Goal: Transaction & Acquisition: Purchase product/service

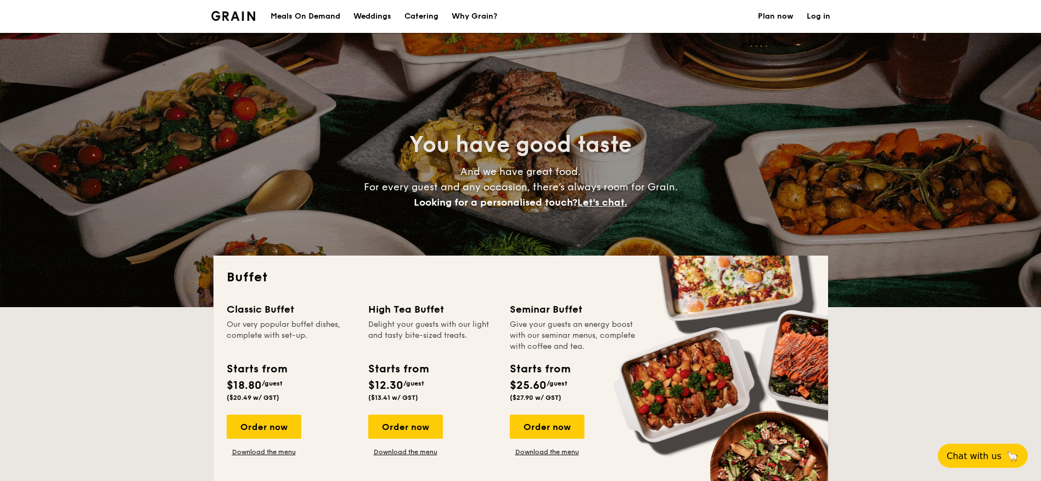
select select
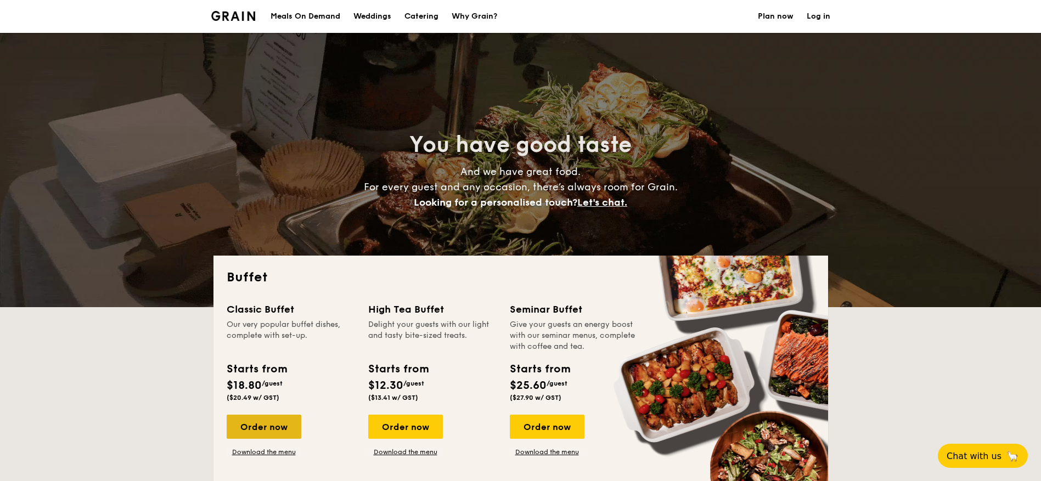
click at [275, 426] on div "Order now" at bounding box center [264, 427] width 75 height 24
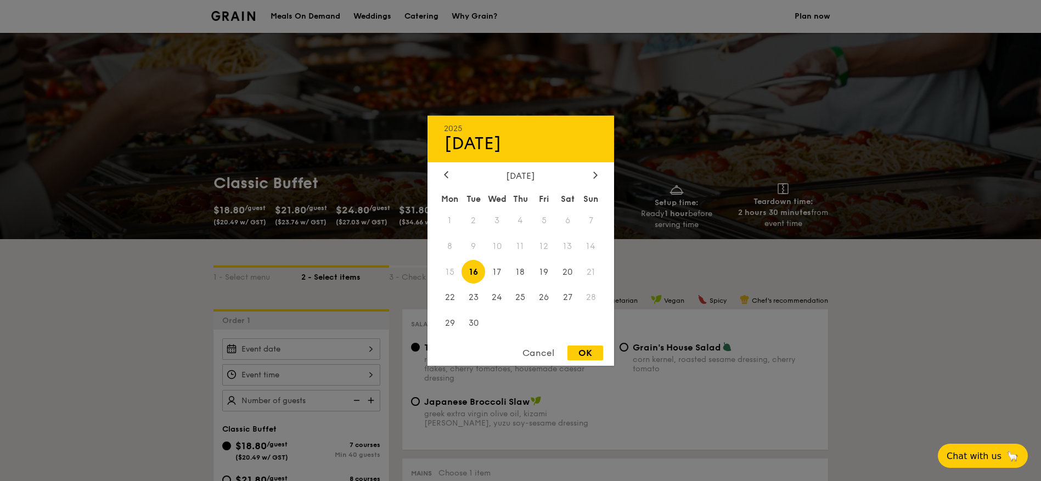
click at [357, 352] on div "2025 Sep [DATE] Tue Wed Thu Fri Sat Sun 1 2 3 4 5 6 7 8 9 10 11 12 13 14 15 16 …" at bounding box center [301, 348] width 158 height 21
click at [589, 177] on div "[DATE]" at bounding box center [521, 175] width 154 height 10
click at [591, 176] on div at bounding box center [595, 175] width 10 height 10
click at [551, 215] on span "3" at bounding box center [544, 220] width 24 height 24
click at [578, 352] on div "OK" at bounding box center [585, 353] width 36 height 15
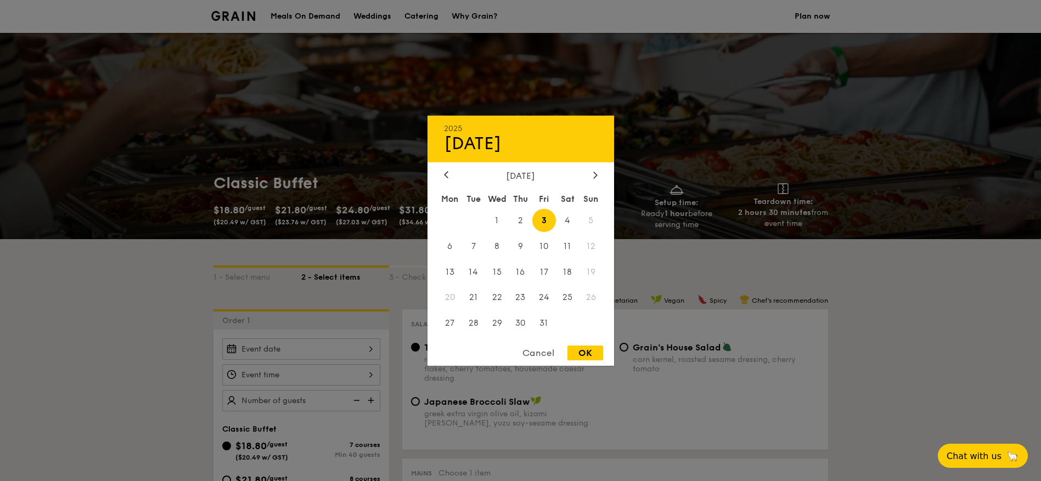
type input "[DATE]"
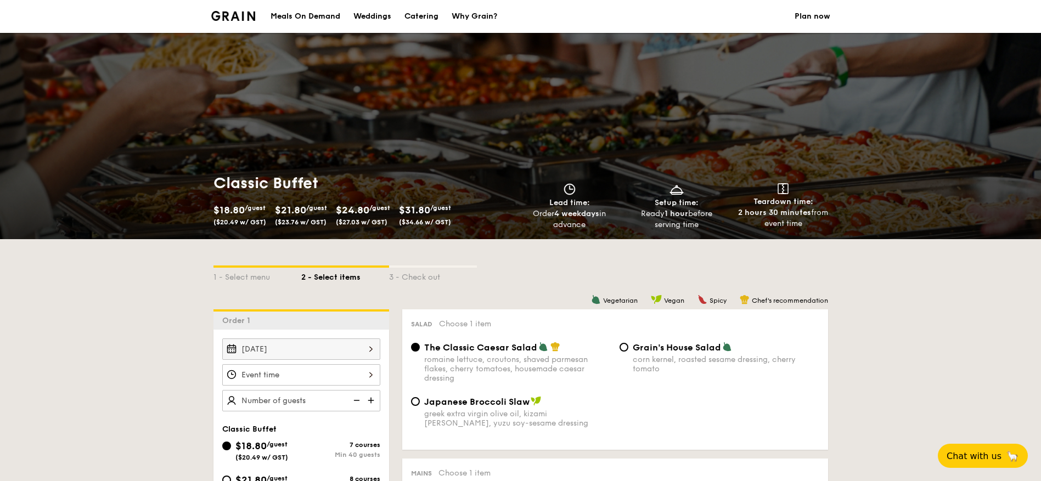
click at [361, 373] on div at bounding box center [301, 374] width 158 height 21
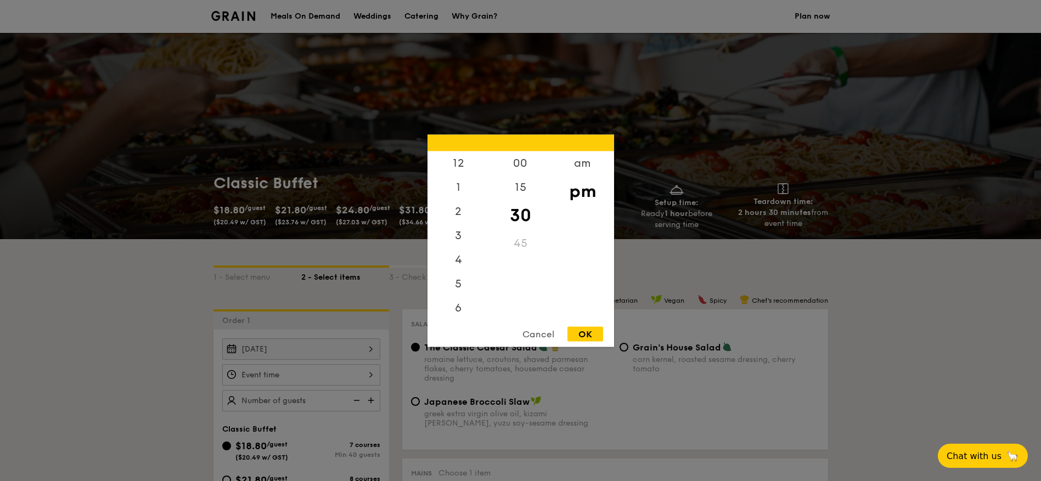
scroll to position [48, 0]
click at [459, 266] on div "6" at bounding box center [458, 263] width 62 height 32
click at [514, 168] on div "00" at bounding box center [520, 167] width 62 height 32
click at [461, 234] on div "5" at bounding box center [458, 239] width 62 height 32
drag, startPoint x: 522, startPoint y: 221, endPoint x: 526, endPoint y: 225, distance: 5.8
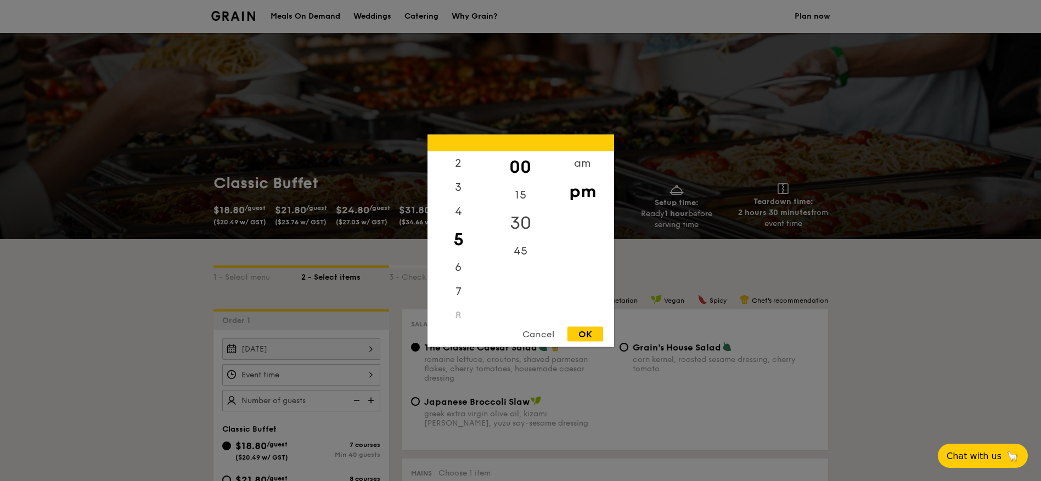
click at [522, 221] on div "30" at bounding box center [520, 223] width 62 height 32
click at [461, 267] on div "6" at bounding box center [458, 271] width 62 height 32
click at [522, 174] on div "00" at bounding box center [520, 167] width 62 height 32
click at [585, 332] on div "OK" at bounding box center [585, 333] width 36 height 15
type input "6:00PM"
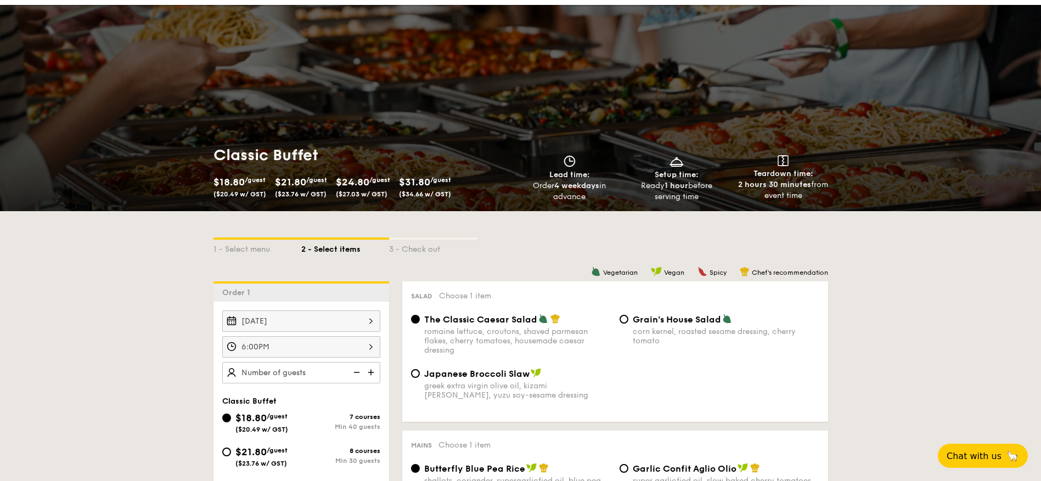
scroll to position [55, 0]
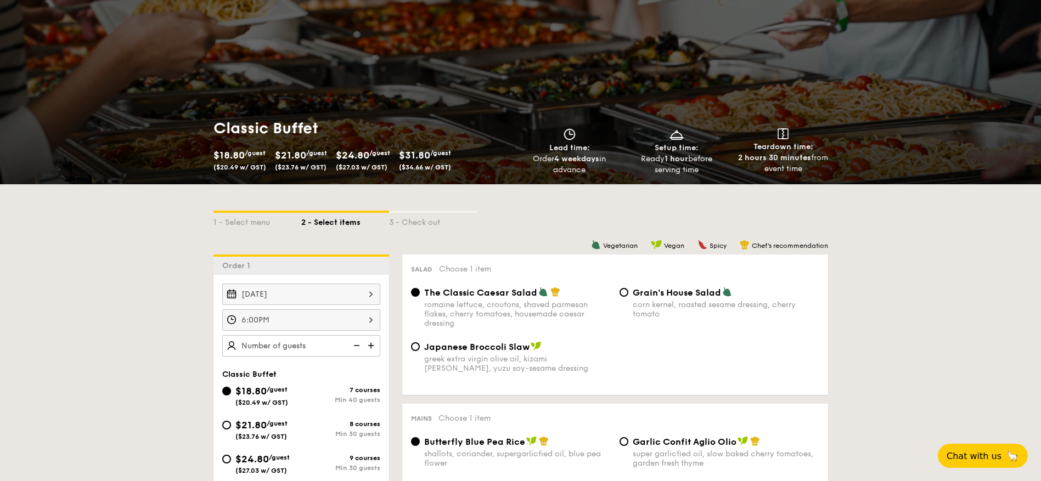
click at [283, 432] on div "$21.80 /guest ($23.76 w/ GST)" at bounding box center [261, 428] width 52 height 23
click at [231, 430] on input "$21.80 /guest ($23.76 w/ GST) 8 courses Min 30 guests" at bounding box center [226, 425] width 9 height 9
radio input "true"
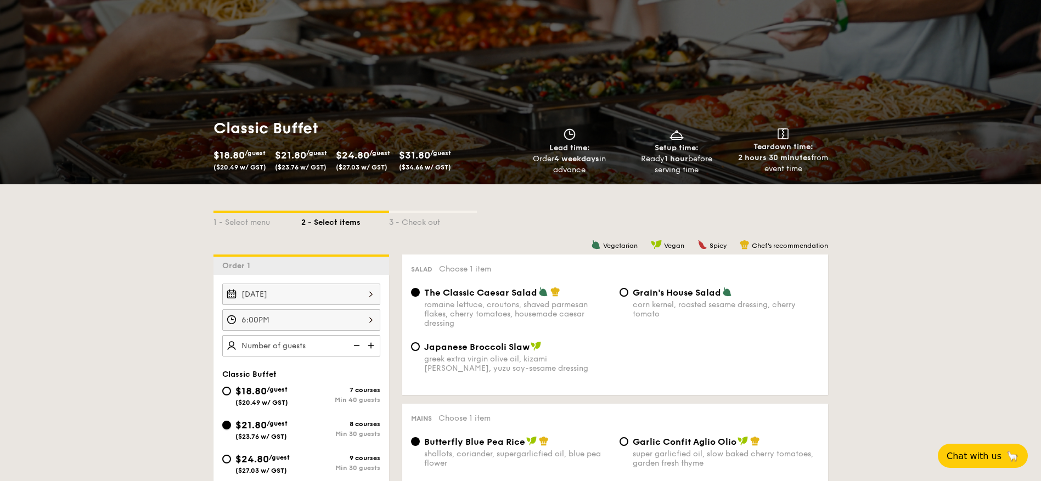
radio input "true"
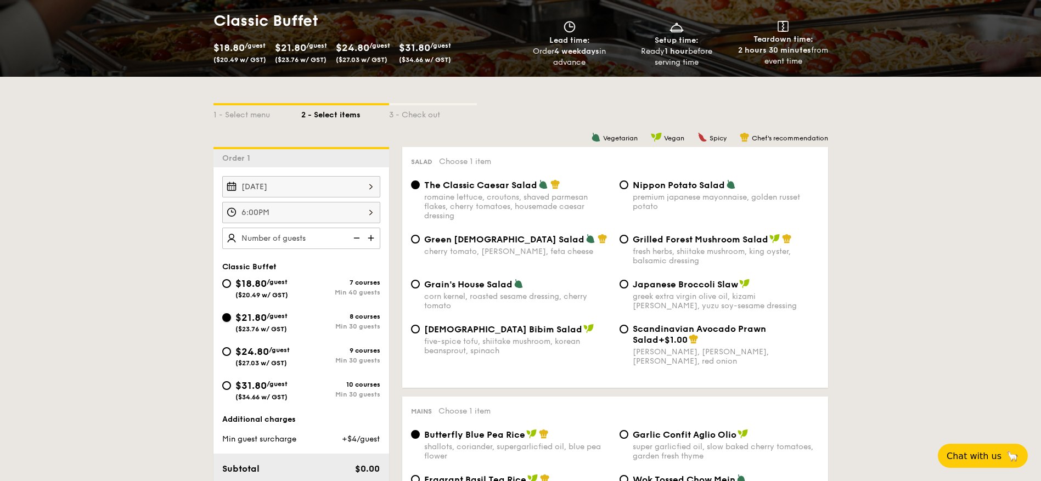
scroll to position [165, 0]
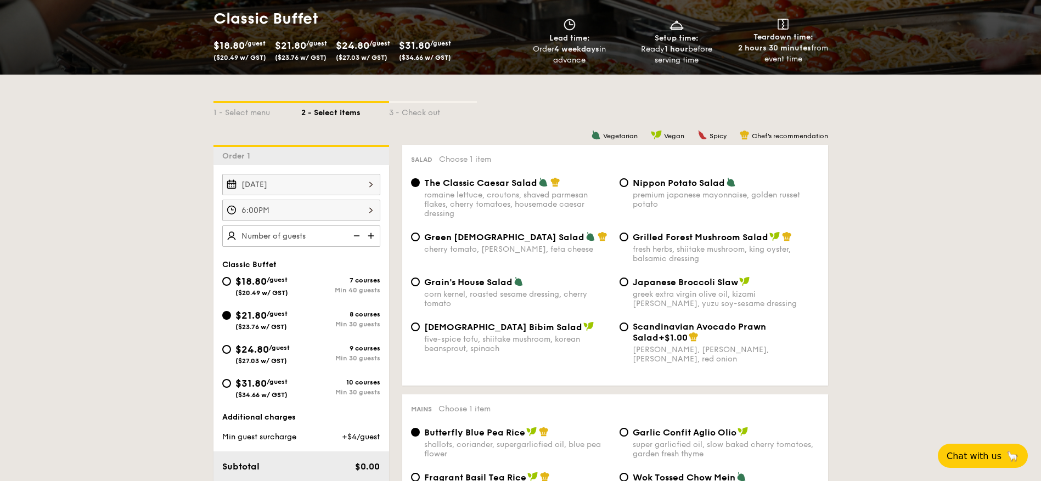
click at [726, 180] on img at bounding box center [731, 182] width 10 height 10
click at [628, 180] on input "Nippon Potato Salad premium japanese mayonnaise, golden russet potato" at bounding box center [623, 182] width 9 height 9
radio input "true"
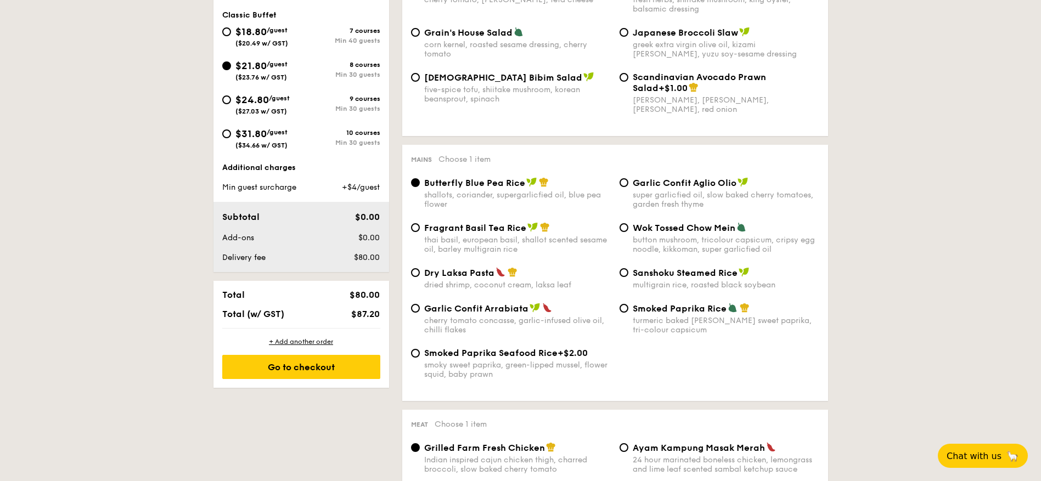
scroll to position [439, 0]
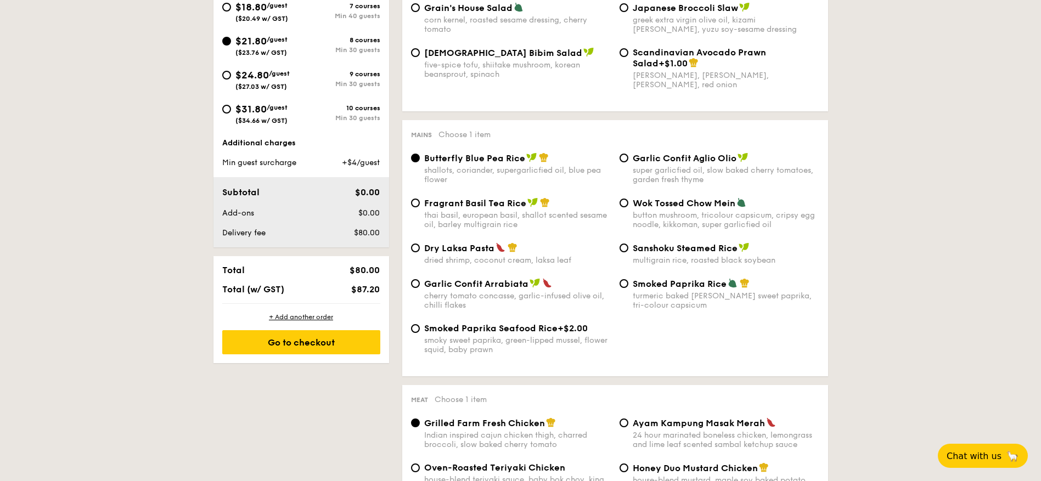
click at [653, 201] on span "Wok Tossed Chow Mein" at bounding box center [683, 203] width 103 height 10
click at [628, 201] on input "Wok Tossed Chow Mein button mushroom, tricolour capsicum, cripsy egg noodle, ki…" at bounding box center [623, 203] width 9 height 9
radio input "true"
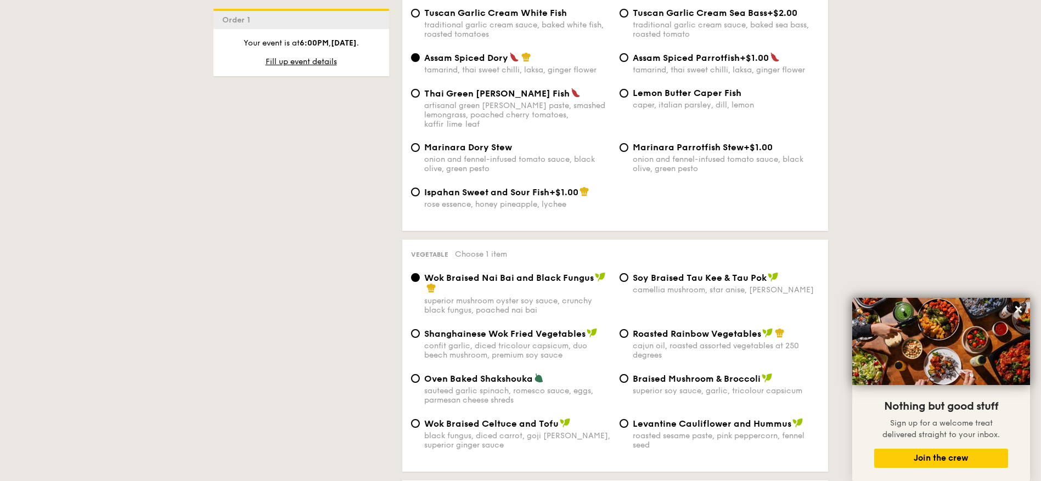
scroll to position [1207, 0]
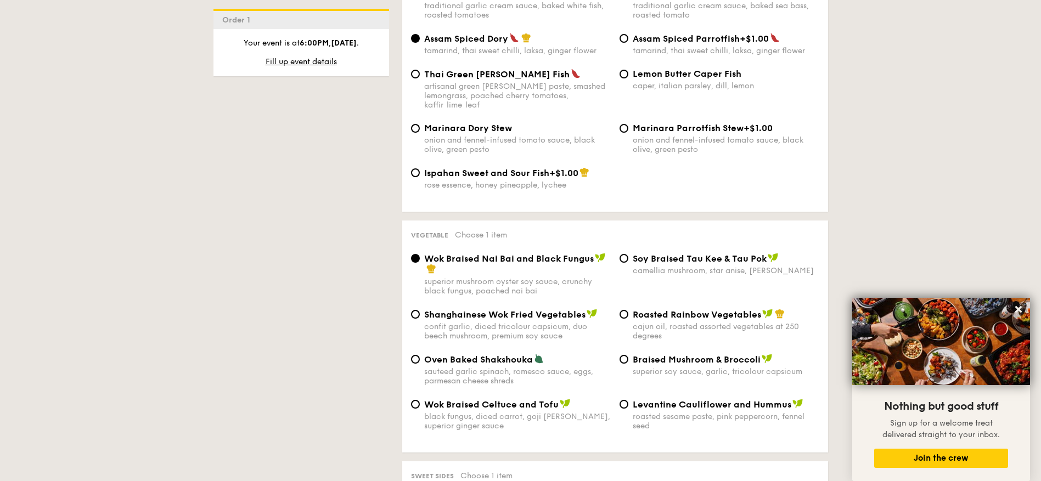
click at [686, 367] on div "superior soy sauce, garlic, tricolour capsicum" at bounding box center [725, 371] width 187 height 9
click at [628, 355] on input "Braised Mushroom & Broccoli superior soy sauce, garlic, tricolour capsicum" at bounding box center [623, 359] width 9 height 9
radio input "true"
click at [1015, 310] on icon at bounding box center [1018, 309] width 10 height 10
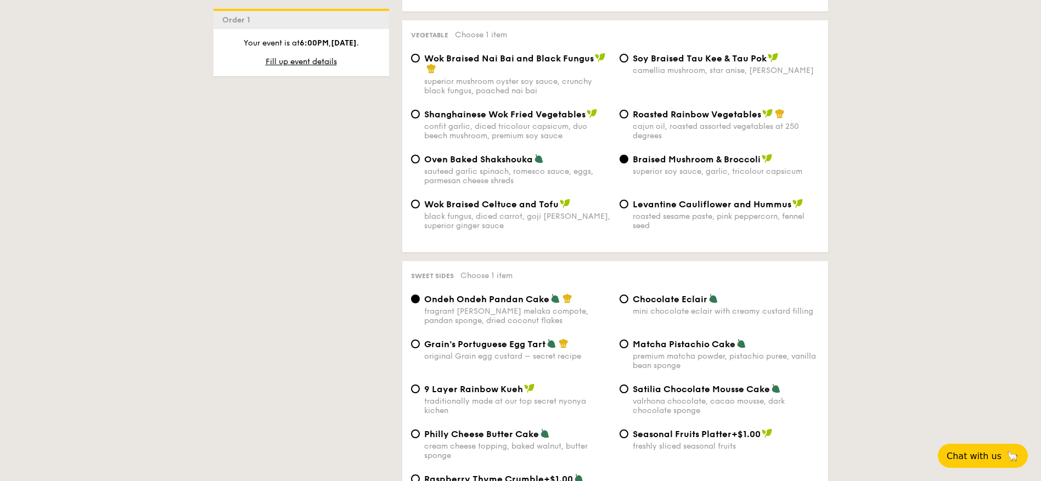
scroll to position [1426, 0]
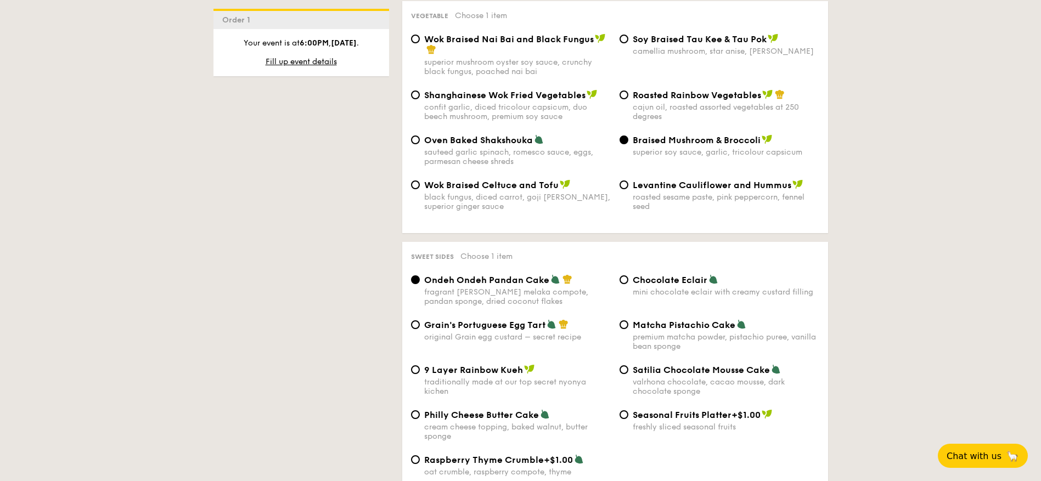
click at [651, 275] on span "Chocolate Eclair" at bounding box center [669, 280] width 75 height 10
click at [628, 275] on input "Chocolate Eclair mini chocolate eclair with creamy custard filling" at bounding box center [623, 279] width 9 height 9
radio input "true"
click at [691, 364] on div "Satilia Chocolate Mousse Cake valrhona chocolate, cacao mousse, dark chocolate …" at bounding box center [725, 380] width 187 height 32
click at [628, 365] on input "Satilia Chocolate Mousse Cake valrhona chocolate, cacao mousse, dark chocolate …" at bounding box center [623, 369] width 9 height 9
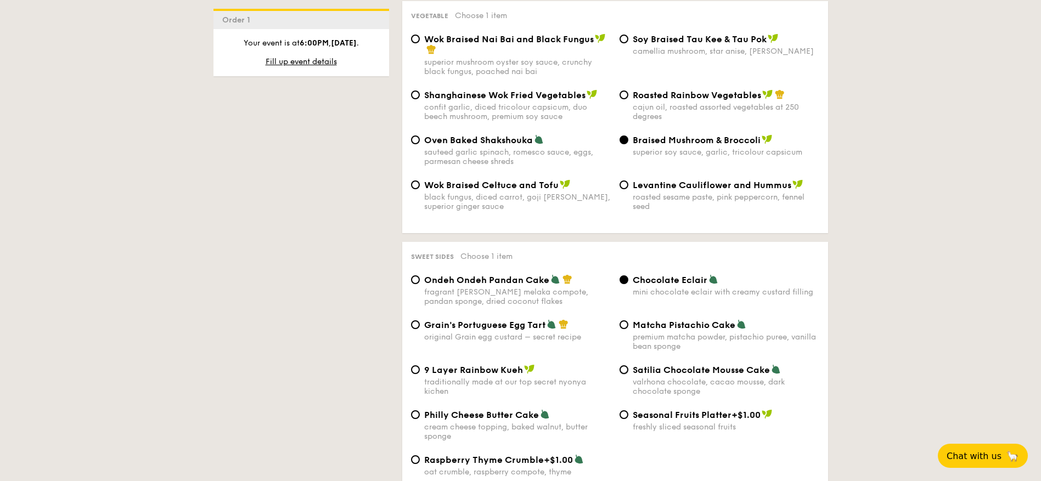
radio input "true"
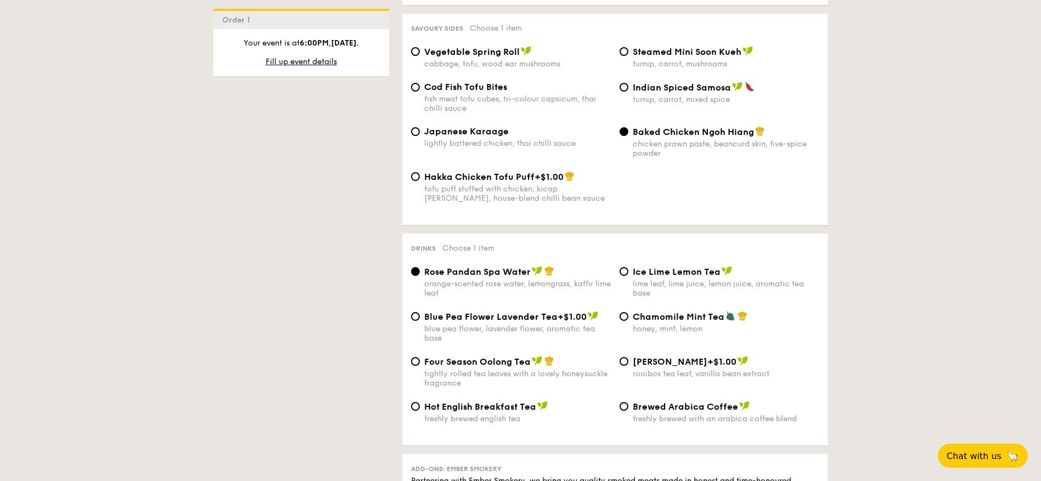
scroll to position [1975, 0]
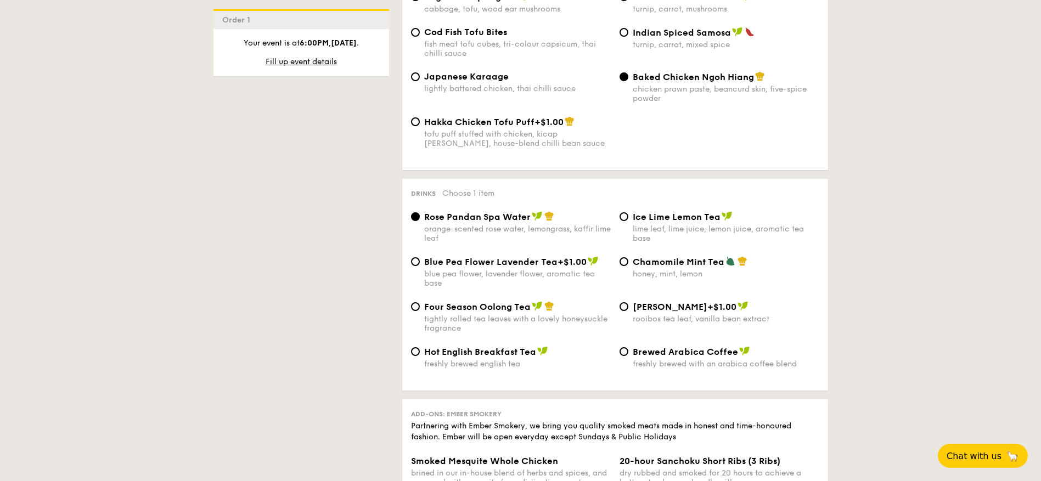
click at [672, 224] on div "lime leaf, lime juice, lemon juice, aromatic tea base" at bounding box center [725, 233] width 187 height 19
click at [628, 212] on input "Ice Lime Lemon Tea lime leaf, lime juice, lemon juice, aromatic tea base" at bounding box center [623, 216] width 9 height 9
radio input "true"
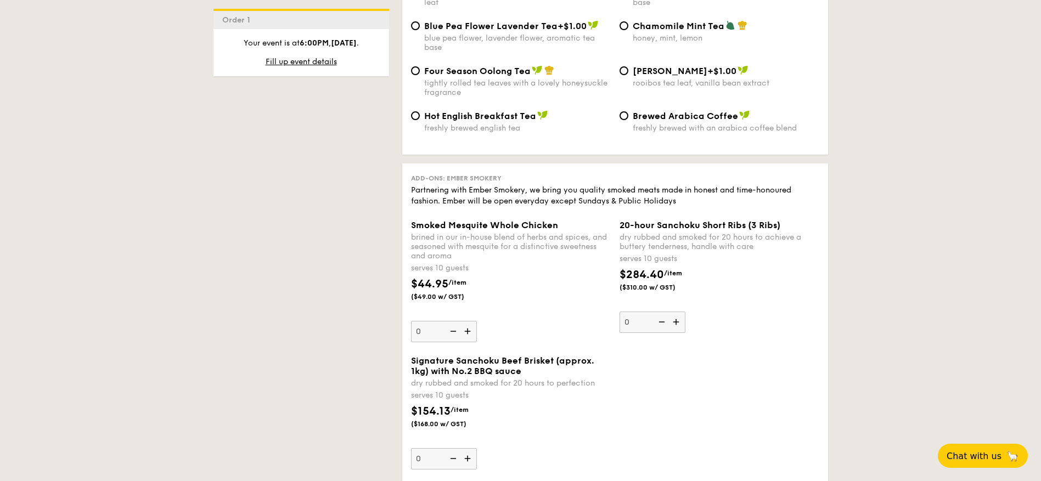
scroll to position [2194, 0]
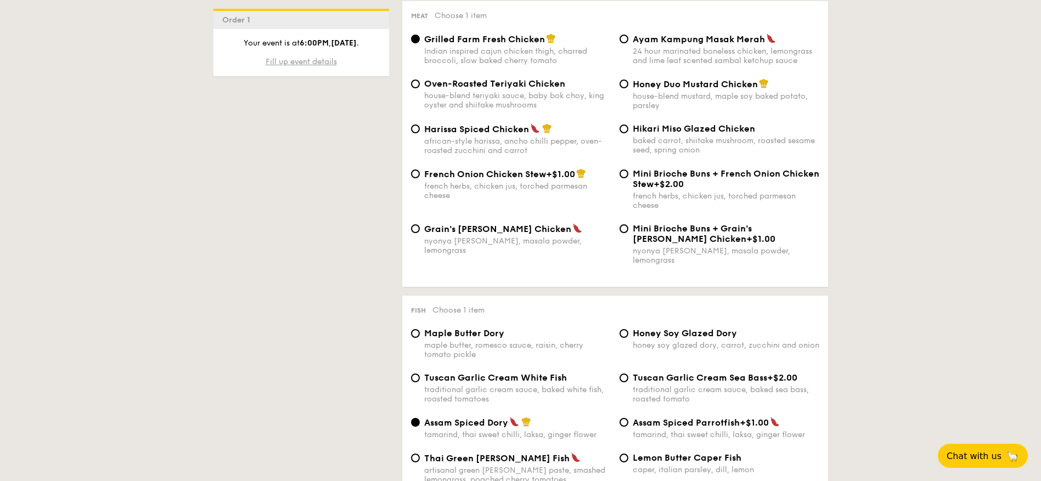
click at [294, 65] on span "Fill up event details" at bounding box center [300, 61] width 71 height 9
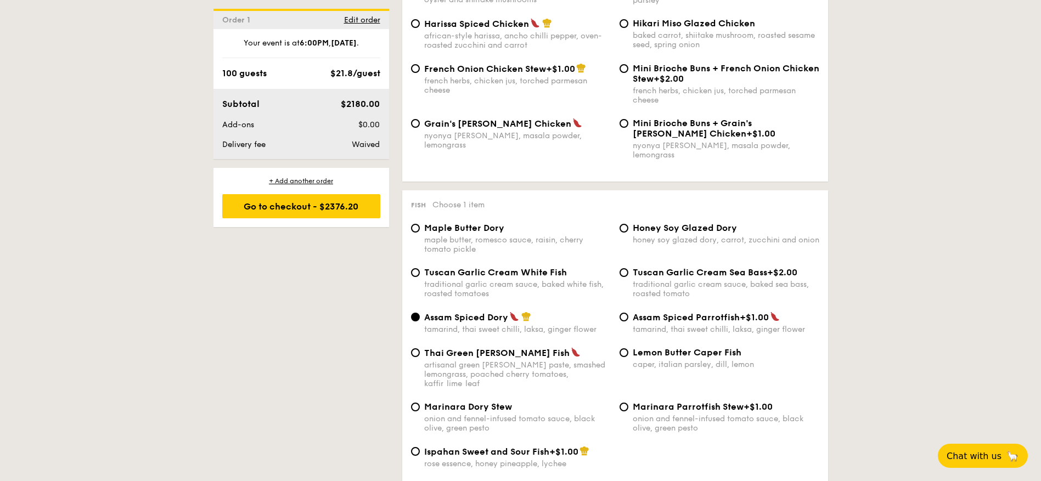
scroll to position [983, 0]
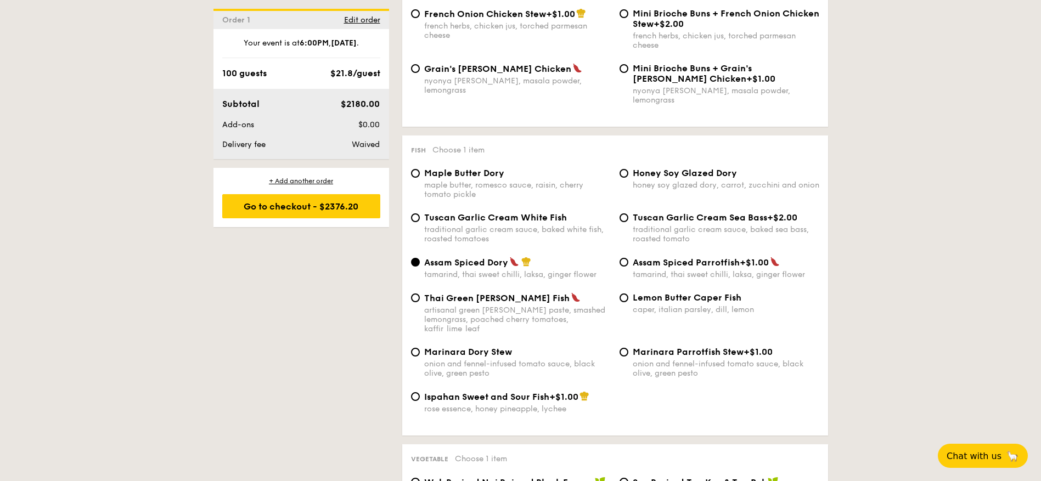
type input "100 guests"
click at [637, 213] on div "Tuscan Garlic Cream Sea Bass +$2.00 traditional garlic cream sauce, baked sea b…" at bounding box center [725, 227] width 187 height 31
click at [628, 213] on input "Tuscan Garlic Cream Sea Bass +$2.00 traditional garlic cream sauce, baked sea b…" at bounding box center [623, 217] width 9 height 9
radio input "true"
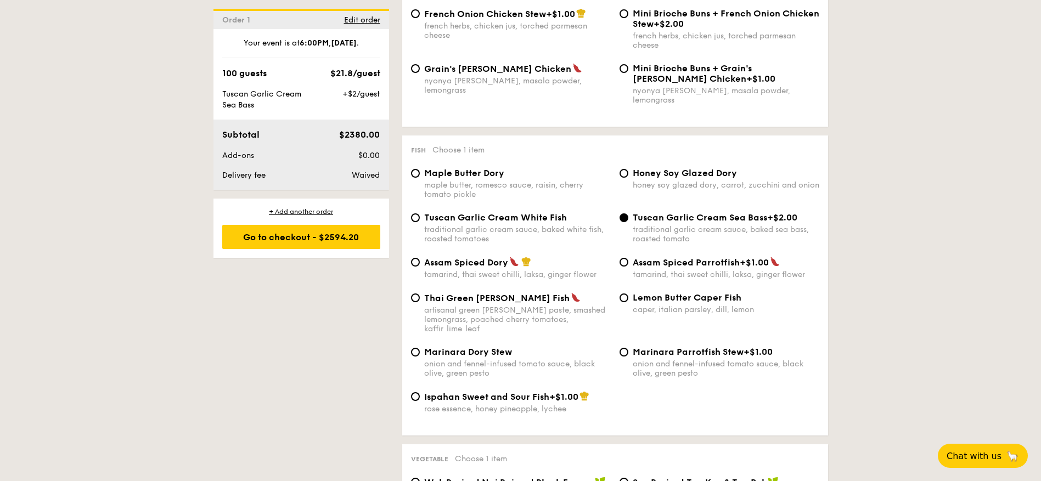
click at [516, 257] on img at bounding box center [514, 262] width 10 height 10
click at [420, 258] on input "Assam Spiced Dory tamarind, thai sweet chilli, laksa, ginger flower" at bounding box center [415, 262] width 9 height 9
radio input "true"
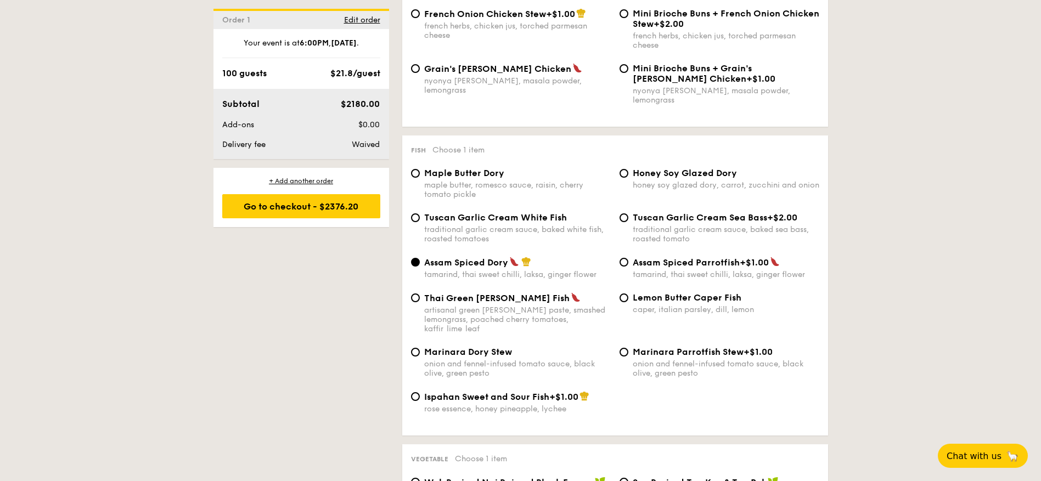
click at [696, 305] on div "caper, italian parsley, dill, lemon" at bounding box center [725, 309] width 187 height 9
click at [628, 298] on input "Lemon Butter Caper Fish caper, italian parsley, dill, lemon" at bounding box center [623, 297] width 9 height 9
radio input "true"
click at [527, 257] on div "Assam Spiced Dory" at bounding box center [517, 262] width 187 height 11
click at [420, 258] on input "Assam Spiced Dory tamarind, thai sweet chilli, laksa, ginger flower" at bounding box center [415, 262] width 9 height 9
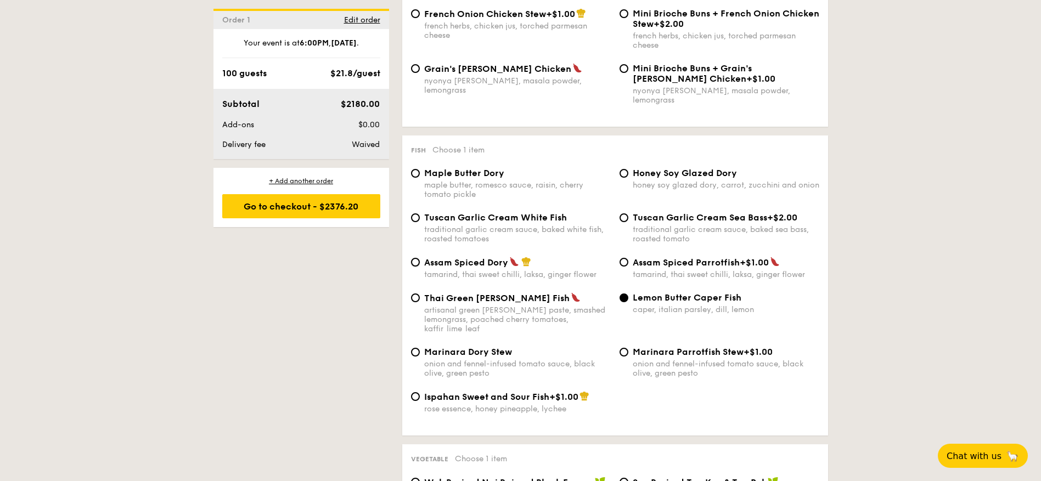
radio input "true"
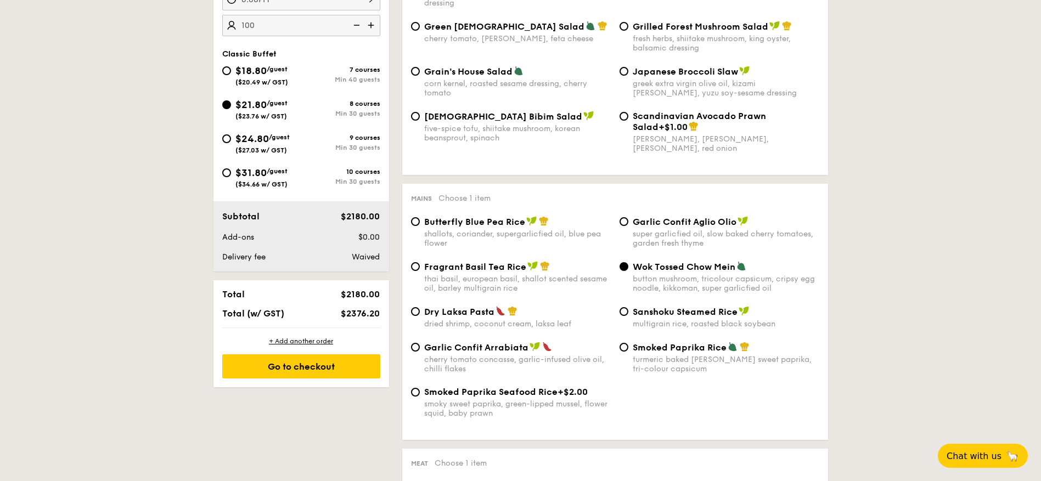
scroll to position [380, 0]
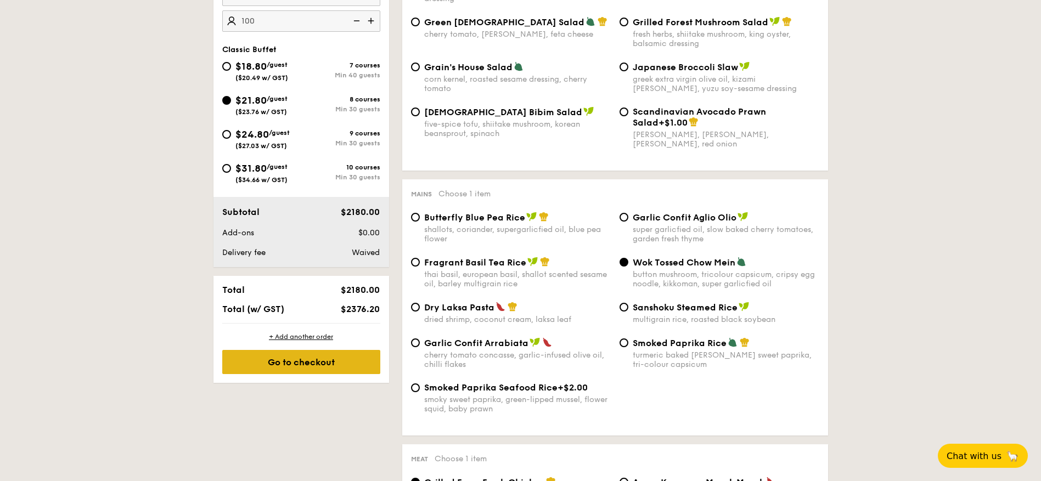
click at [311, 356] on div "Go to checkout" at bounding box center [301, 362] width 158 height 24
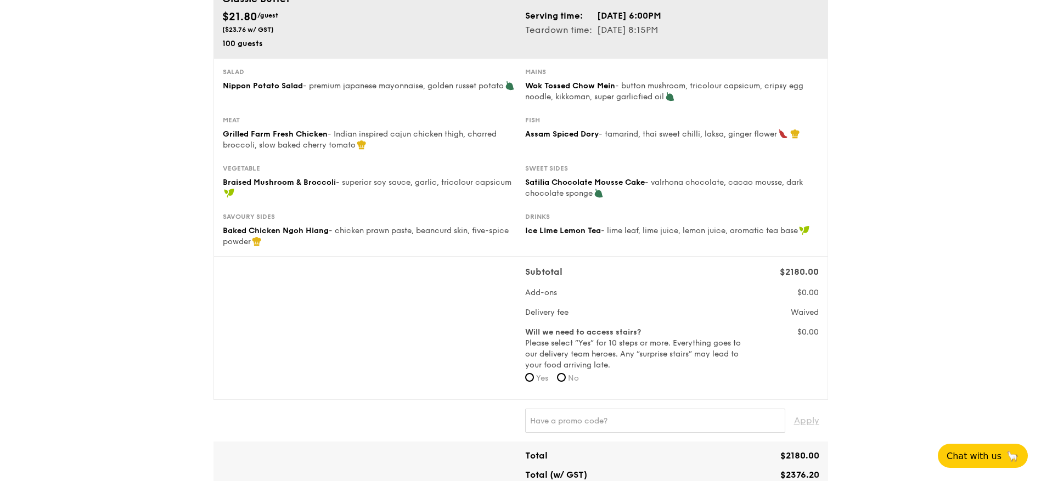
scroll to position [110, 0]
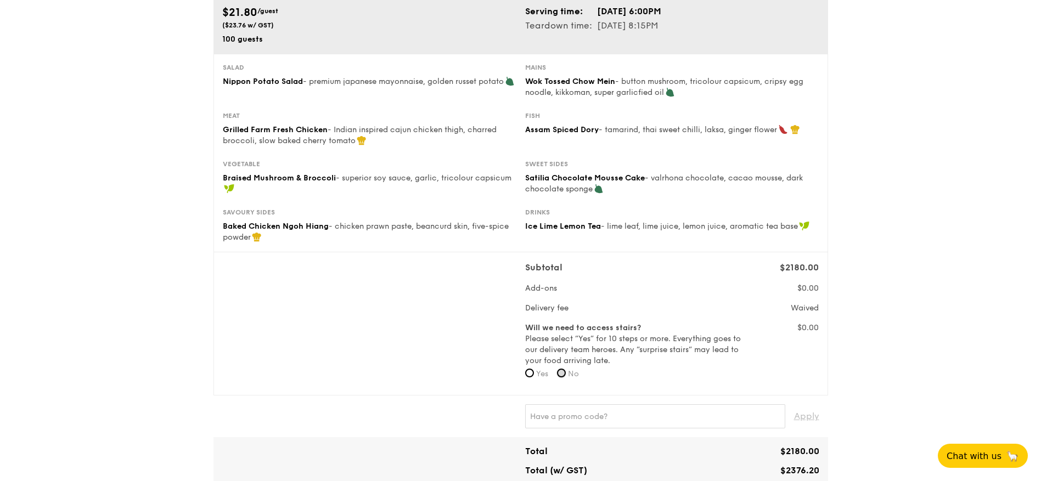
click at [565, 374] on input "No" at bounding box center [561, 373] width 9 height 9
radio input "true"
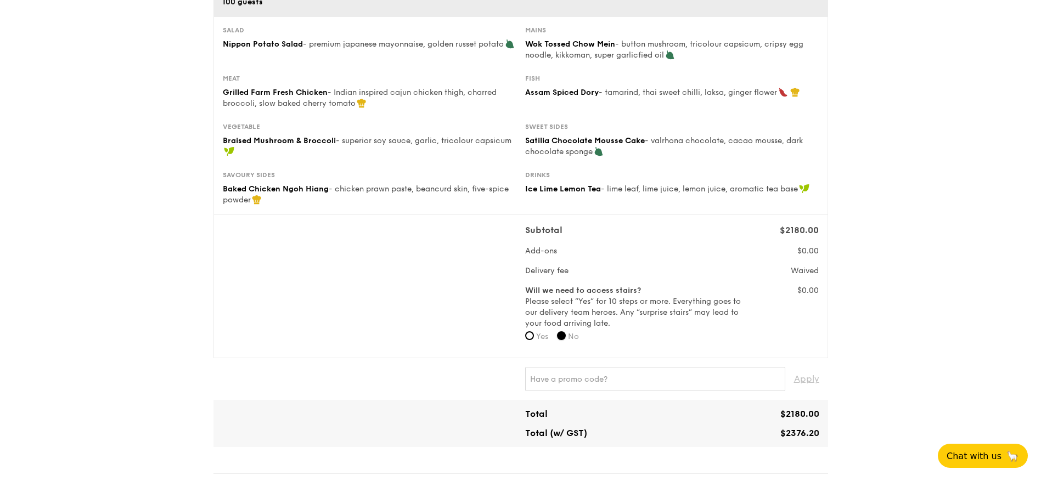
scroll to position [165, 0]
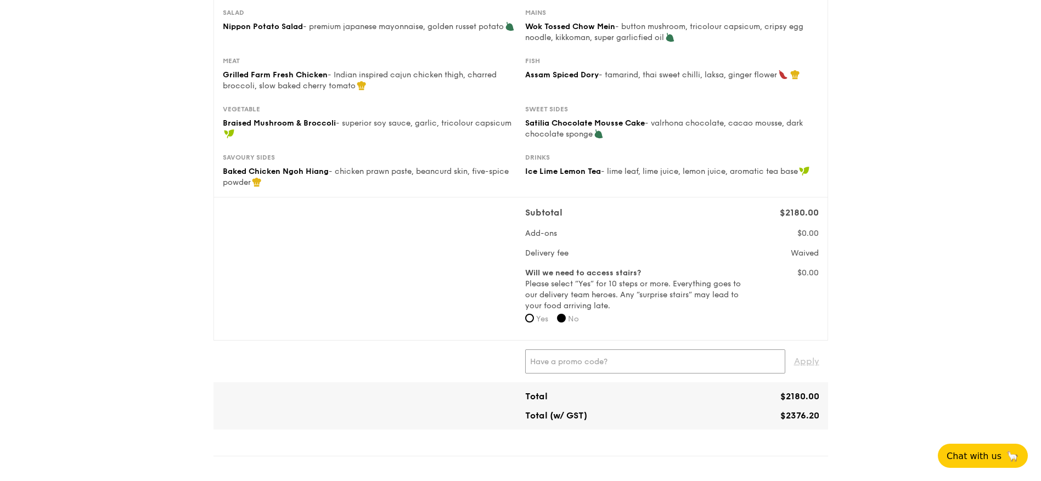
click at [730, 362] on input "text" at bounding box center [655, 361] width 260 height 24
drag, startPoint x: 665, startPoint y: 344, endPoint x: 671, endPoint y: 361, distance: 18.4
click at [666, 345] on div "Apply" at bounding box center [520, 362] width 614 height 42
click at [671, 361] on input "text" at bounding box center [655, 361] width 260 height 24
paste input "RF49570"
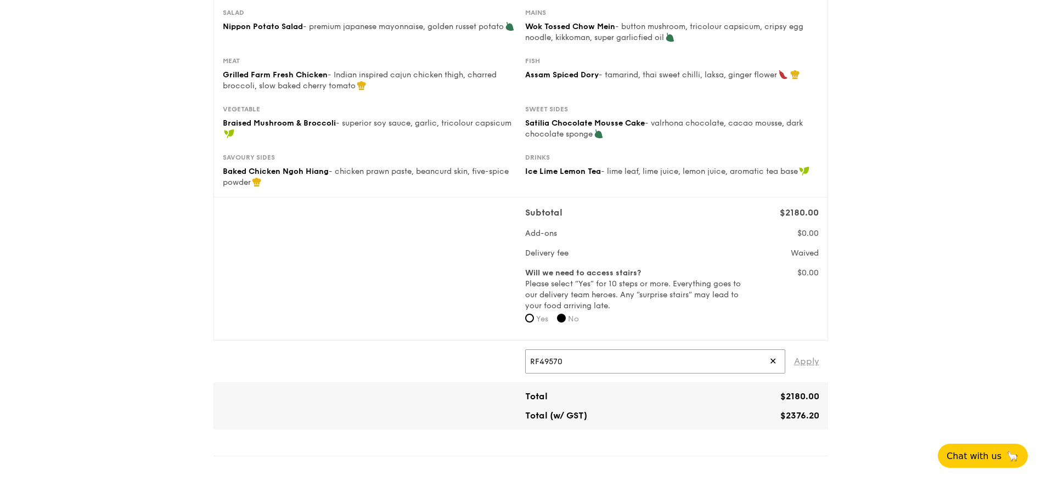
type input "RF49570"
click at [813, 369] on span "Apply" at bounding box center [806, 361] width 25 height 24
click at [805, 363] on span "- $68.81" at bounding box center [802, 361] width 34 height 24
click at [844, 379] on div "1 - Select menu 2 - Select items 3 - Check out Classic Buffet $21.80 /guest ($2…" at bounding box center [520, 449] width 1041 height 1229
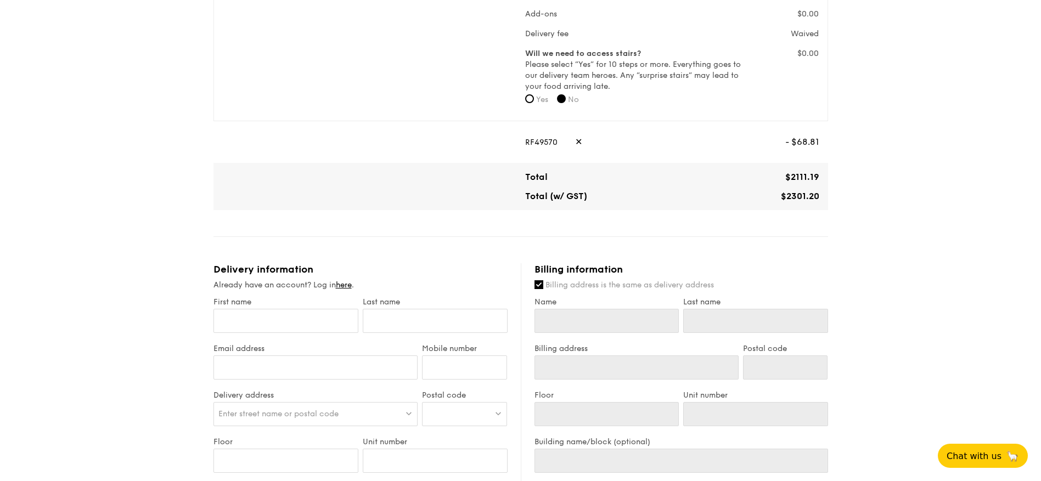
scroll to position [439, 0]
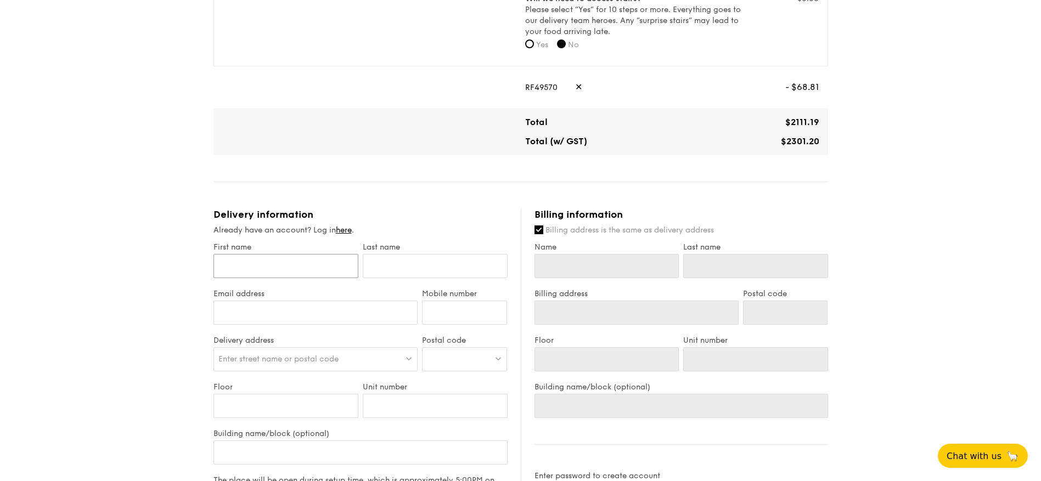
click at [330, 271] on input "First name" at bounding box center [285, 266] width 145 height 24
type input "x"
type input "xi"
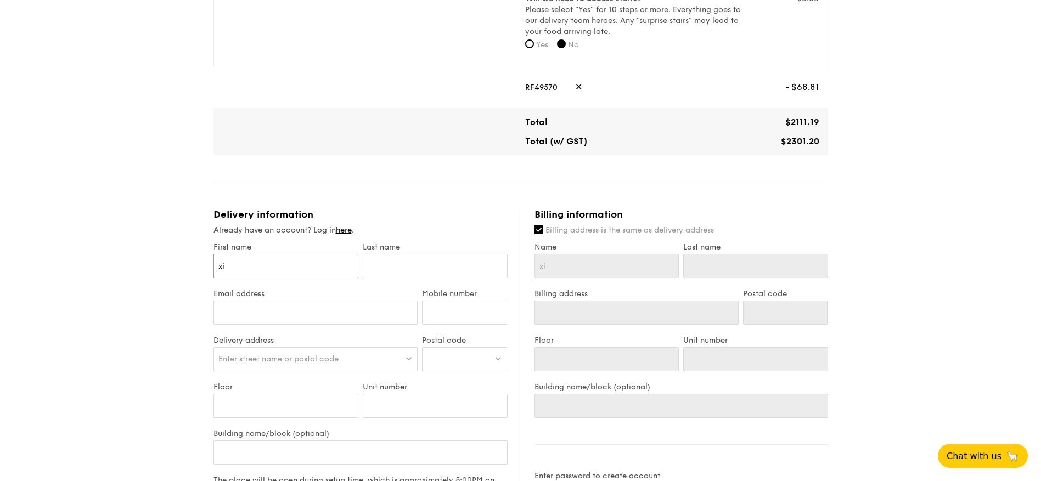
type input "xi"
type input "xi y"
type input "xi ya"
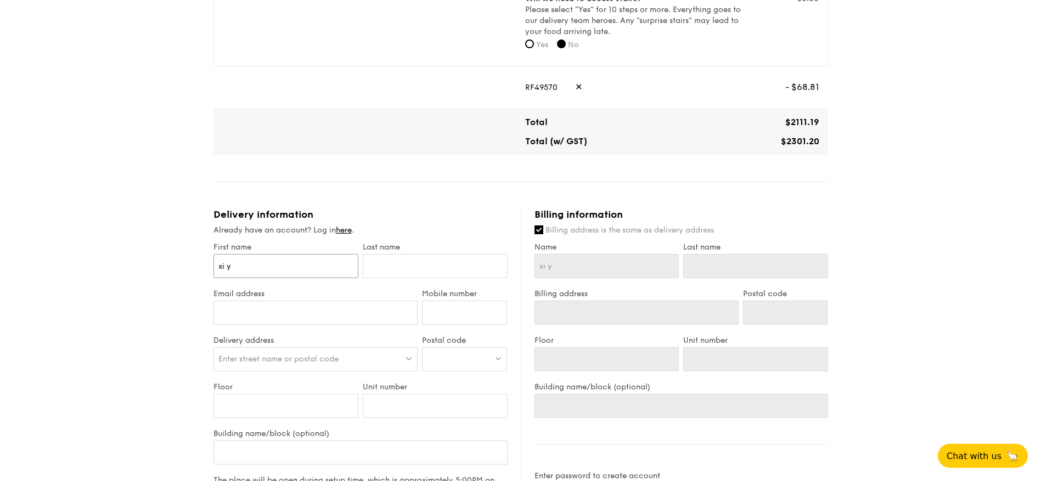
type input "xi ya"
type input "p"
type input "pa"
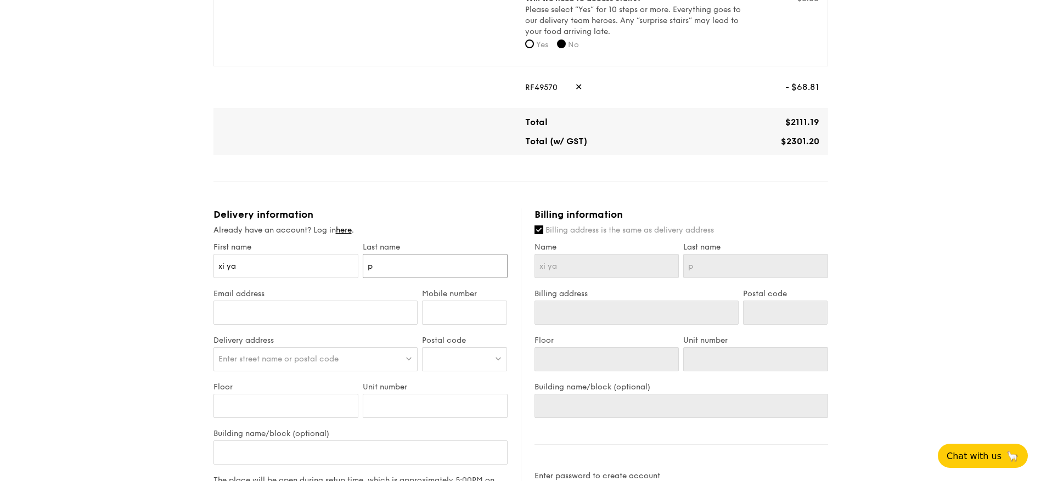
type input "pa"
type input "pan"
type input "pang"
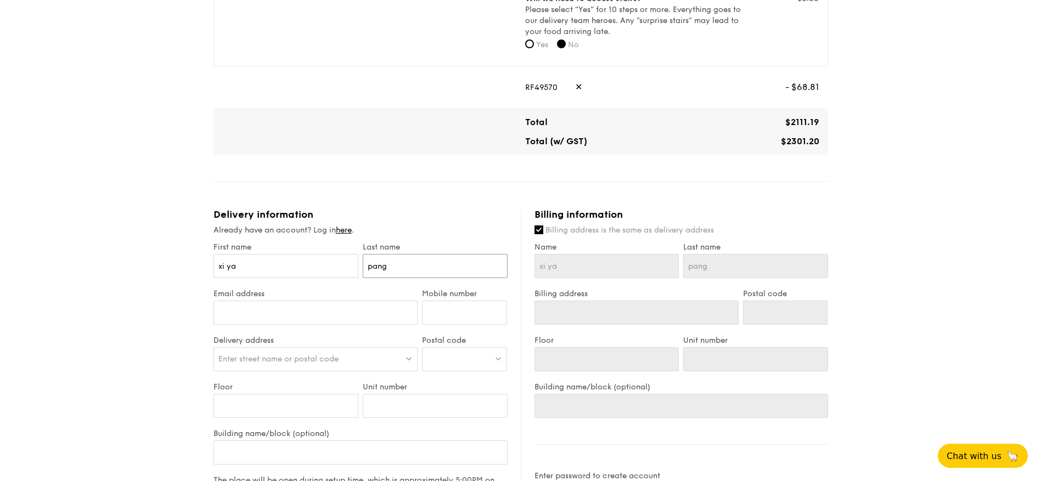
type input "pang"
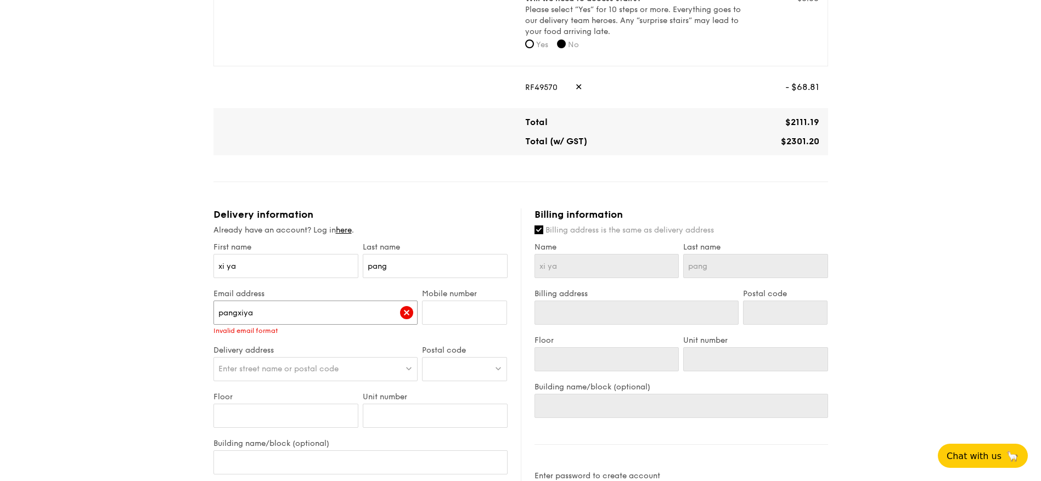
type input "[EMAIL_ADDRESS][DOMAIN_NAME]"
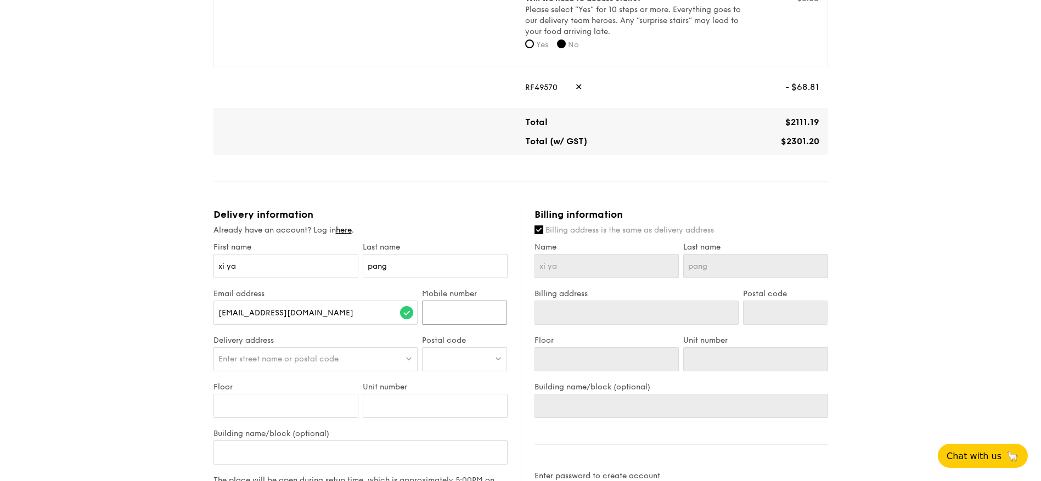
type input "3"
type input "90402347"
click at [330, 361] on span "Enter street name or postal code" at bounding box center [278, 358] width 120 height 9
click at [372, 346] on div "Delivery address Enter street name or postal code Please enter 3 or more charac…" at bounding box center [315, 359] width 209 height 47
click at [375, 359] on div "Enter street name or postal code" at bounding box center [315, 359] width 205 height 24
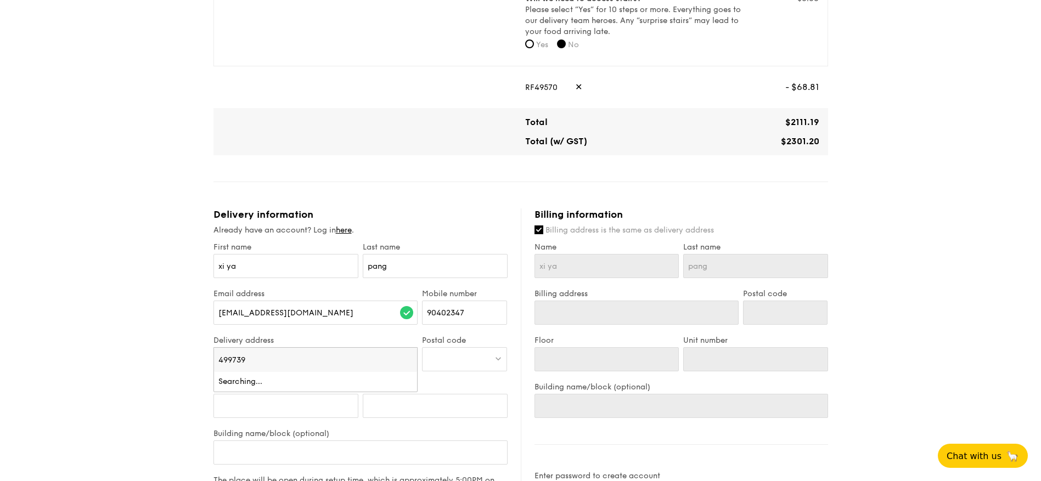
type input "499739"
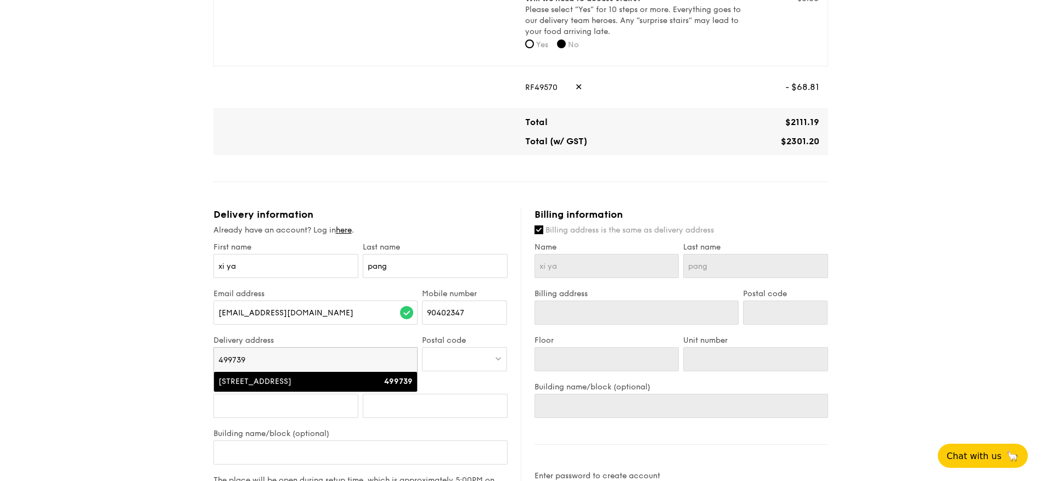
click at [354, 388] on li "[STREET_ADDRESS] 499739" at bounding box center [316, 382] width 204 height 20
type input "[STREET_ADDRESS]"
type input "499739"
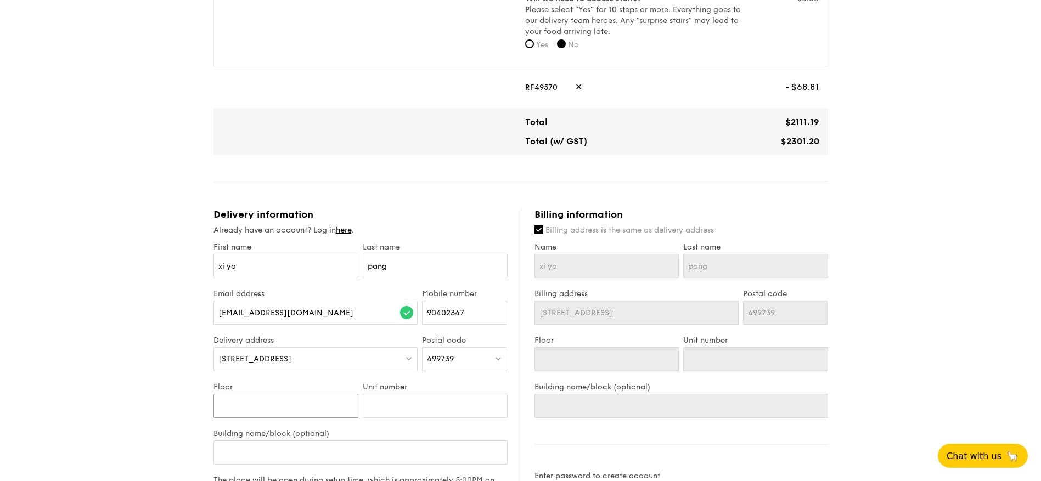
click at [294, 406] on input "Floor" at bounding box center [285, 406] width 145 height 24
click at [397, 404] on input "Unit number" at bounding box center [435, 406] width 145 height 24
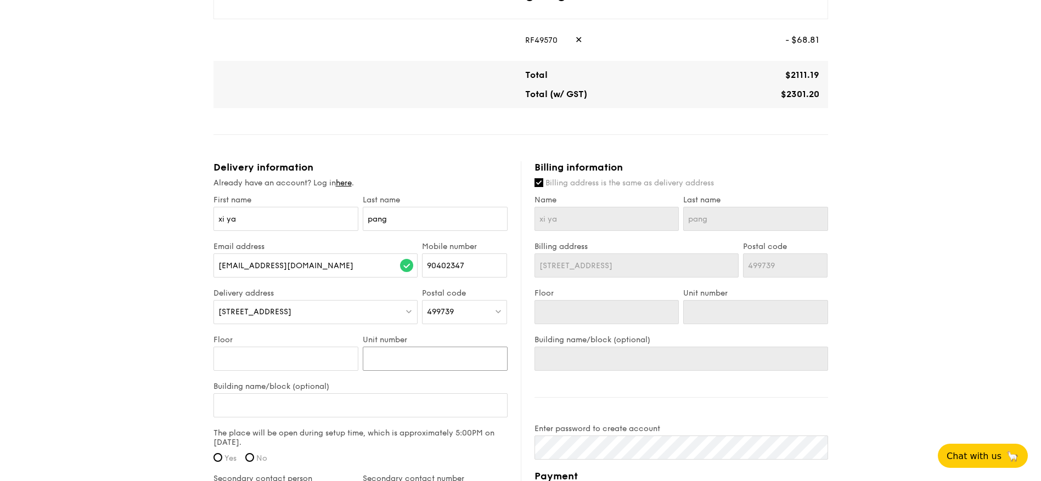
scroll to position [549, 0]
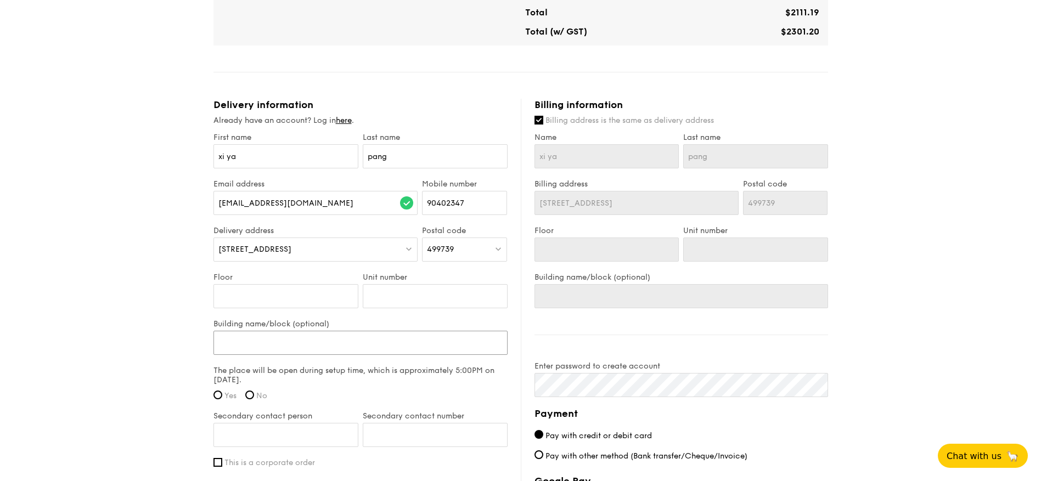
click at [377, 342] on input "Building name/block (optional)" at bounding box center [360, 343] width 294 height 24
type input "N"
type input "NS"
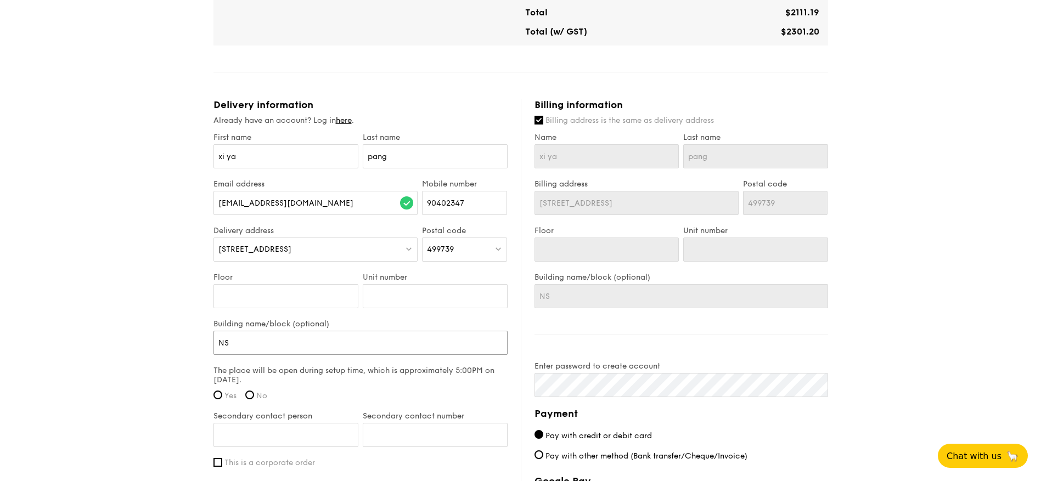
type input "NSR"
type input "NSRC"
type input "NSRCC"
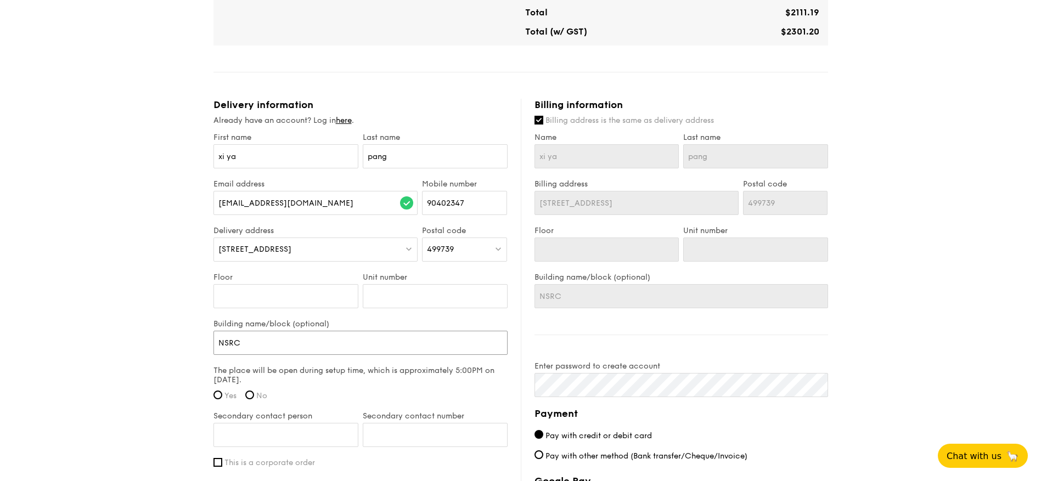
type input "NSRCC"
type input "NSRCC B"
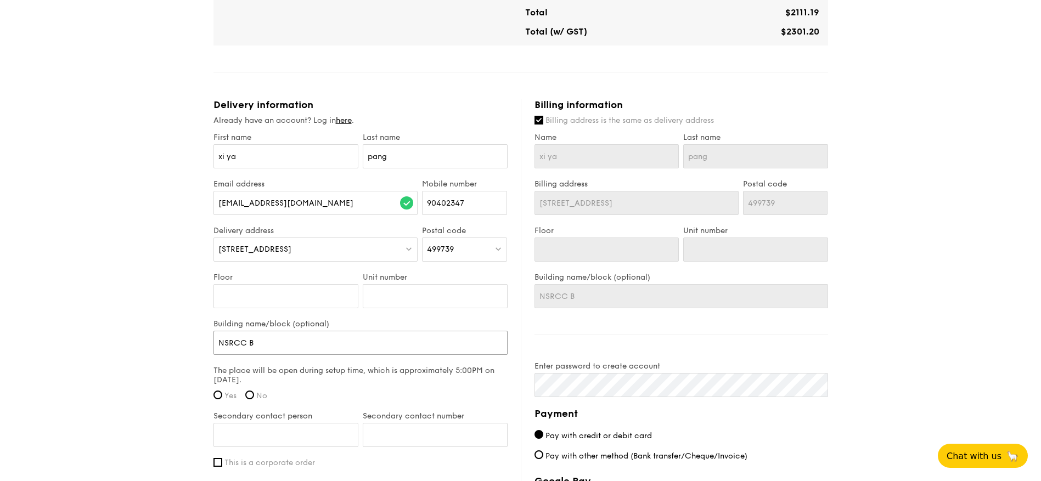
type input "NSRCC Ba"
type input "NSRCC Ban"
type input "NSRCC Bang"
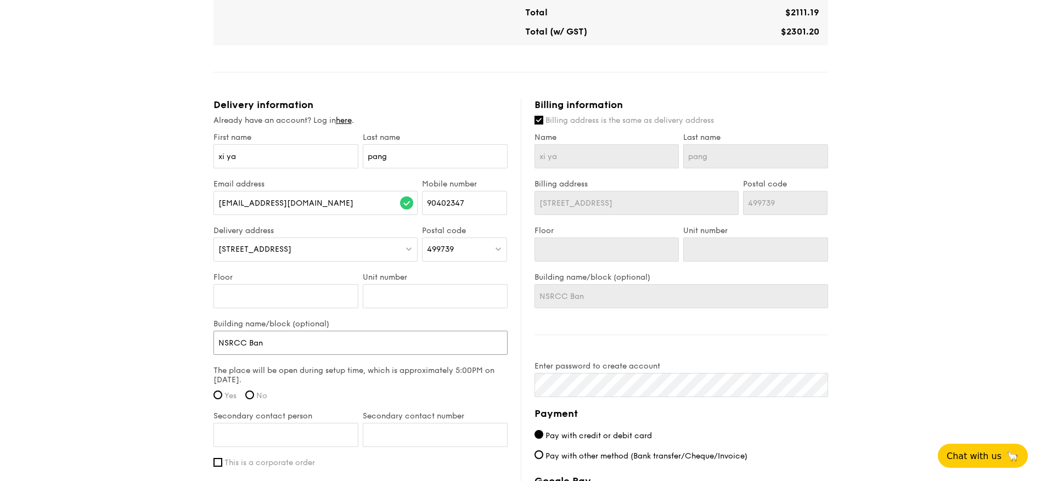
type input "NSRCC Bang"
type input "NSRCC Banga"
type input "NSRCC Bangal"
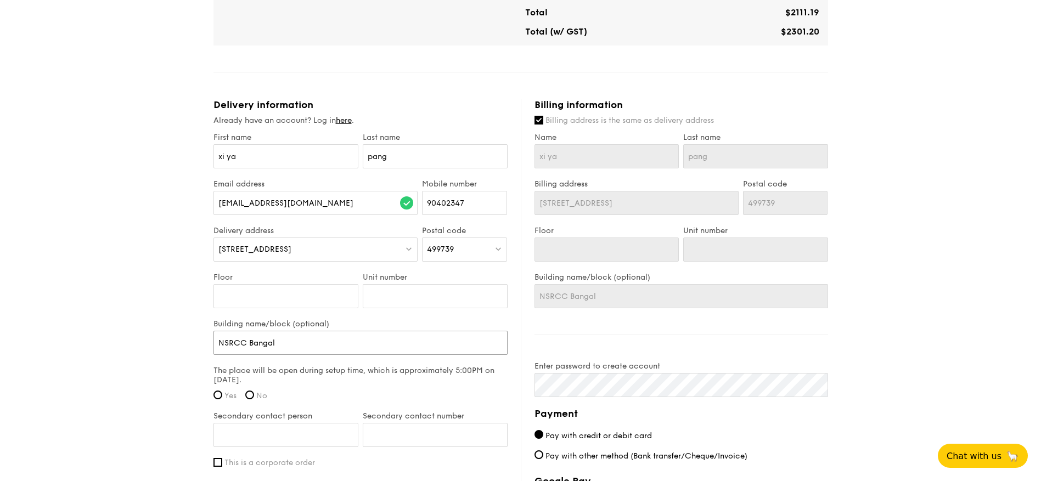
type input "NSRCC Bangalo"
type input "NSRCC Bangalow"
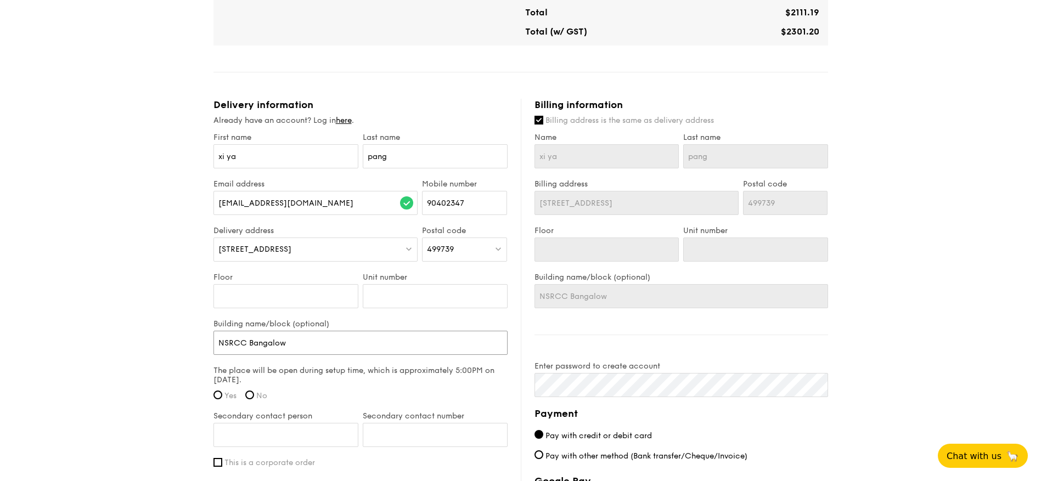
type input "NSRCC Bangalow"
type input "NSRCC Bangalow 2"
type input "NSRCC Bangalow 26"
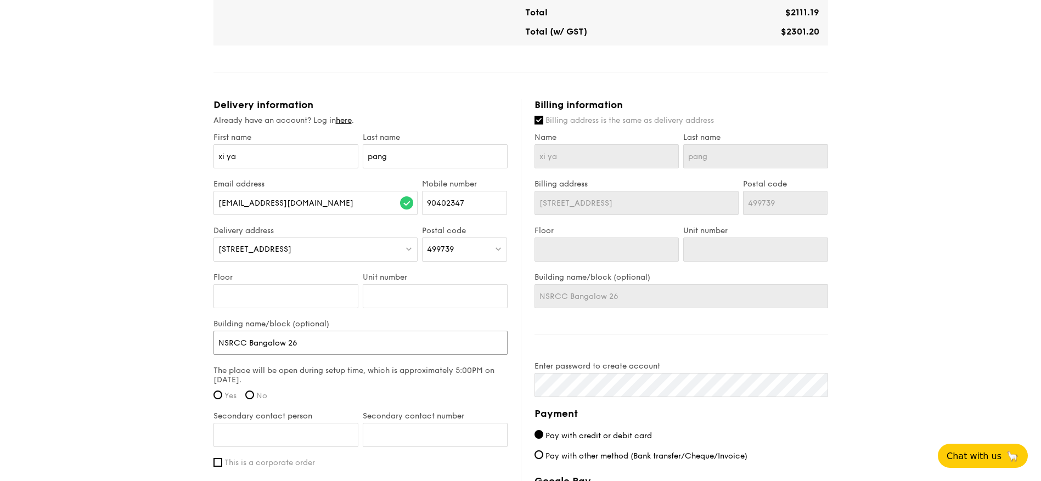
type input "NSRCC Bangalow 26"
click at [225, 394] on span "Yes" at bounding box center [230, 395] width 12 height 9
click at [217, 395] on input "Yes" at bounding box center [217, 395] width 9 height 9
radio input "true"
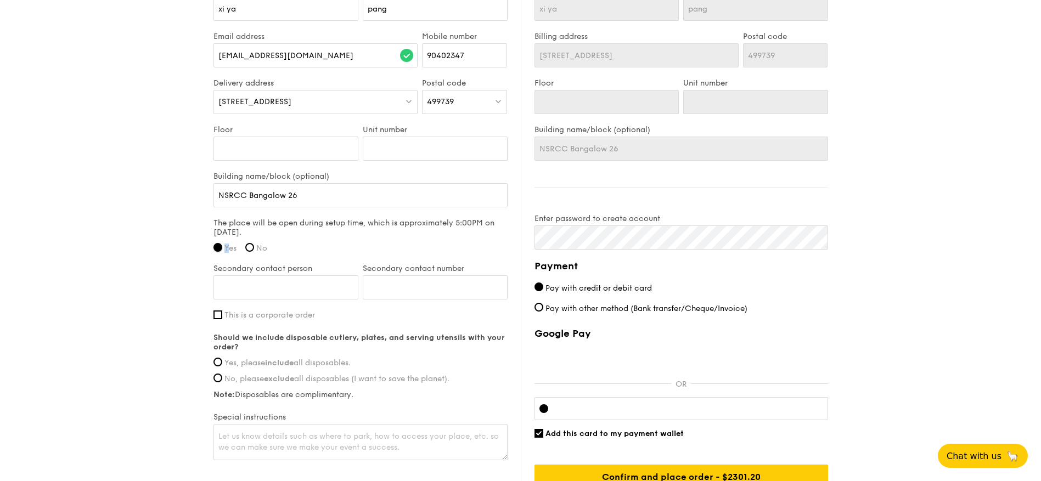
scroll to position [713, 0]
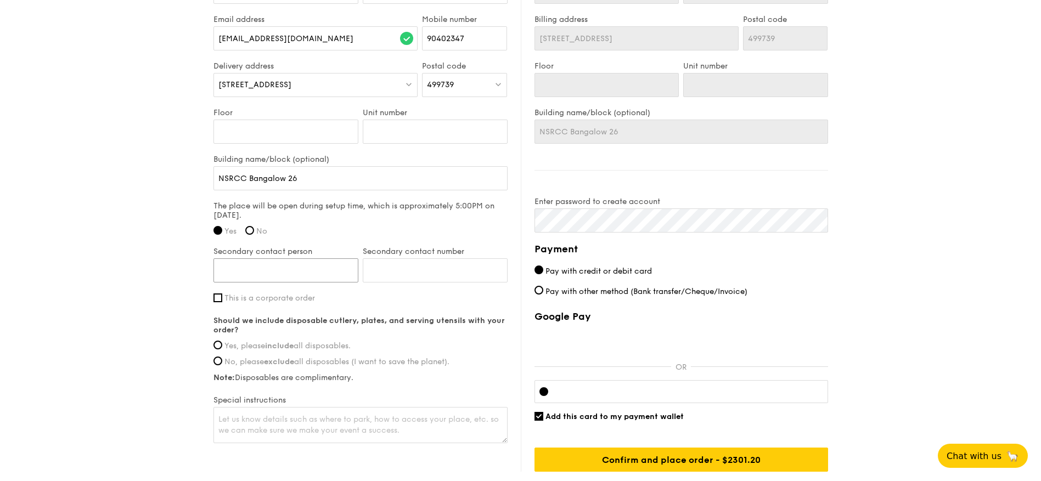
click at [337, 275] on input "Secondary contact person" at bounding box center [285, 270] width 145 height 24
type input "goh chek siong"
type input "85000829"
click at [256, 343] on span "Yes, please include all disposables." at bounding box center [287, 345] width 126 height 9
click at [222, 343] on input "Yes, please include all disposables." at bounding box center [217, 345] width 9 height 9
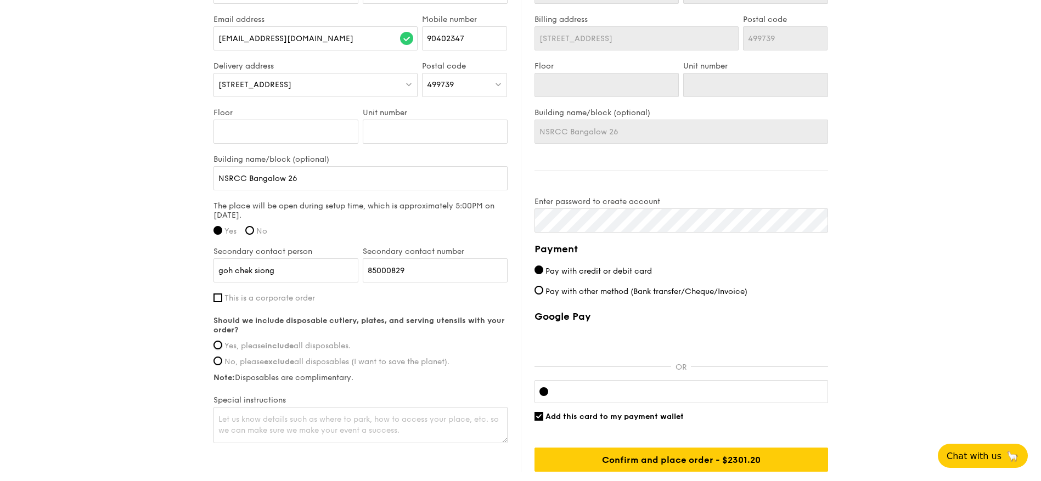
radio input "true"
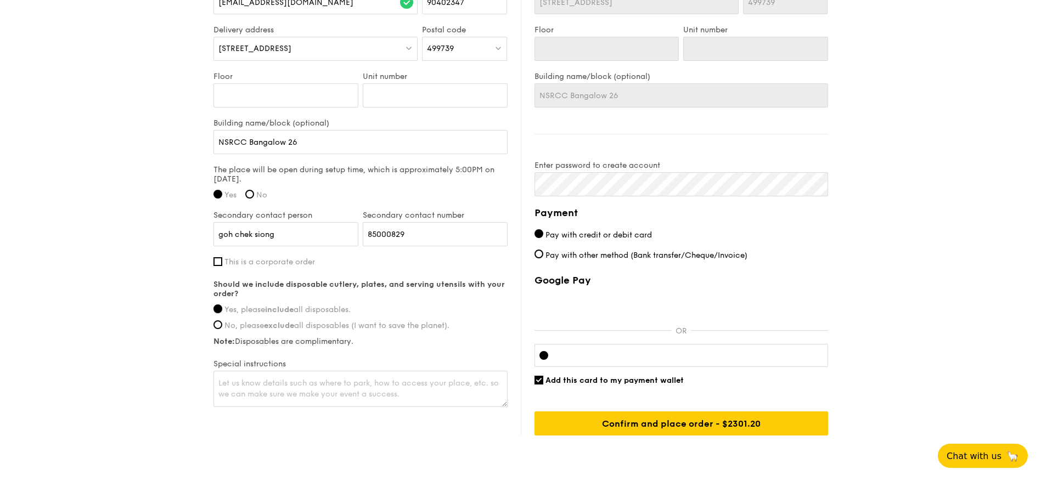
scroll to position [768, 0]
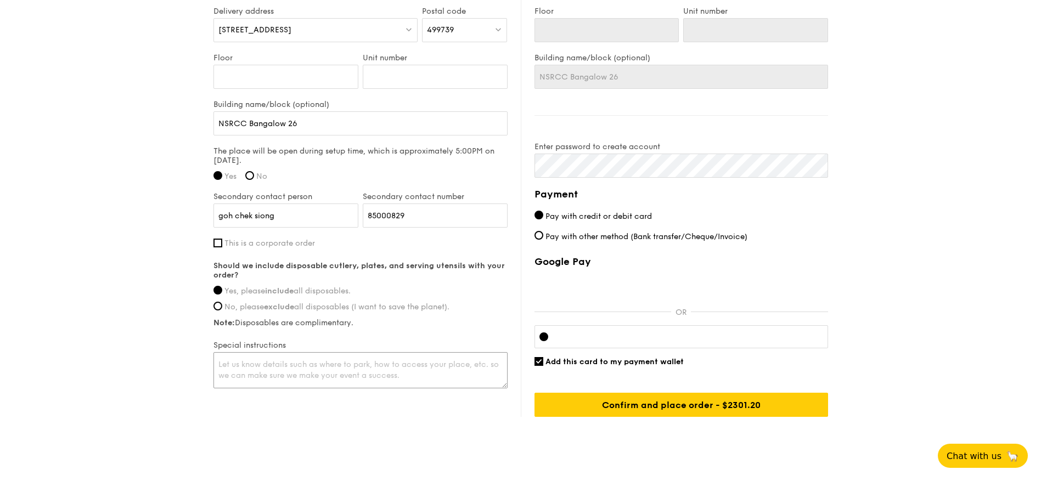
click at [440, 366] on textarea at bounding box center [360, 370] width 294 height 36
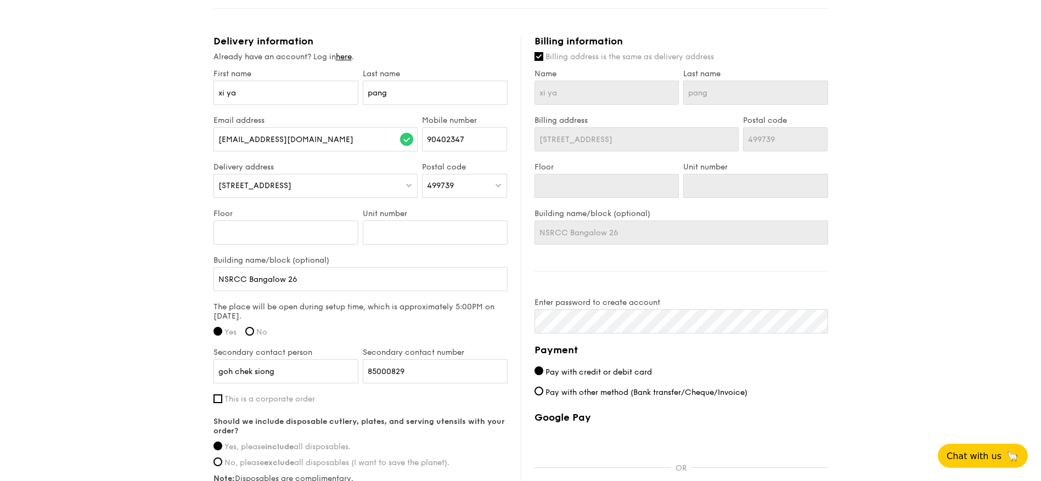
scroll to position [627, 0]
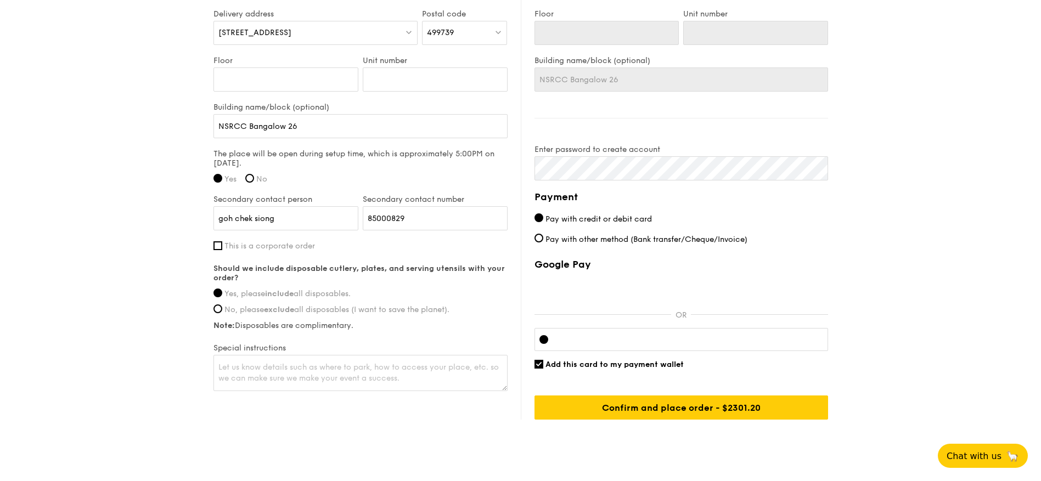
scroll to position [792, 0]
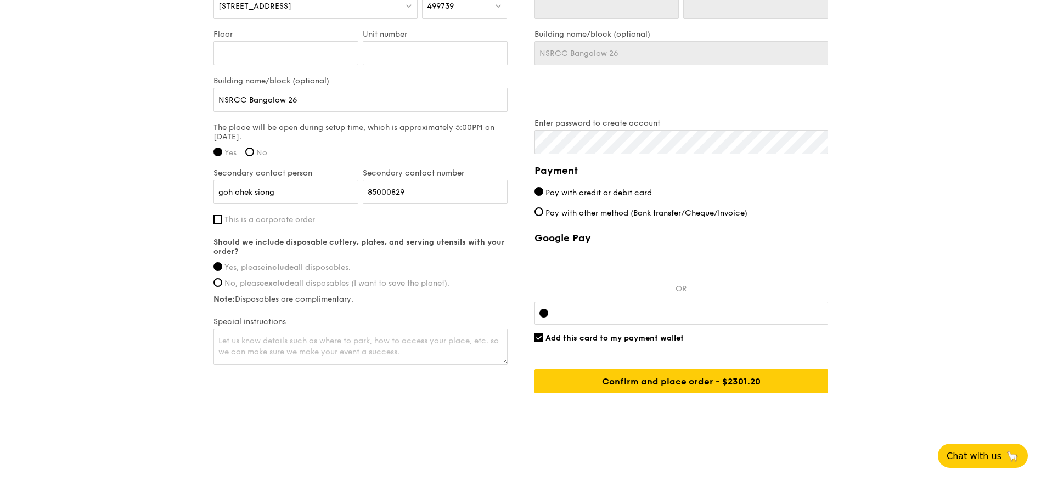
click at [681, 304] on div at bounding box center [680, 313] width 293 height 23
click at [655, 318] on div at bounding box center [680, 313] width 293 height 23
click at [603, 339] on span "Add this card to my payment wallet" at bounding box center [614, 338] width 138 height 9
click at [543, 339] on input "Add this card to my payment wallet" at bounding box center [538, 338] width 9 height 9
checkbox input "false"
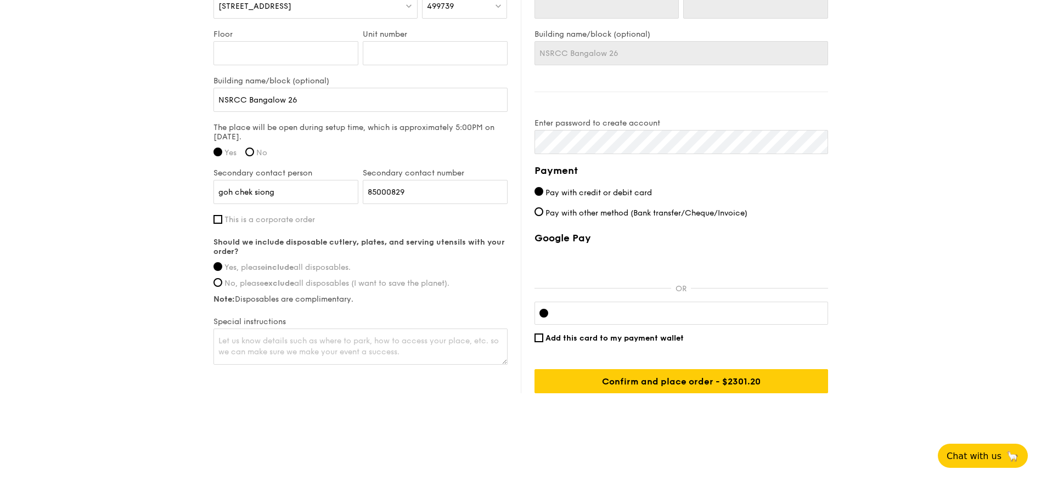
click at [623, 306] on div at bounding box center [680, 313] width 293 height 23
click at [715, 384] on input "Confirm and place order - $2376.20" at bounding box center [680, 381] width 293 height 24
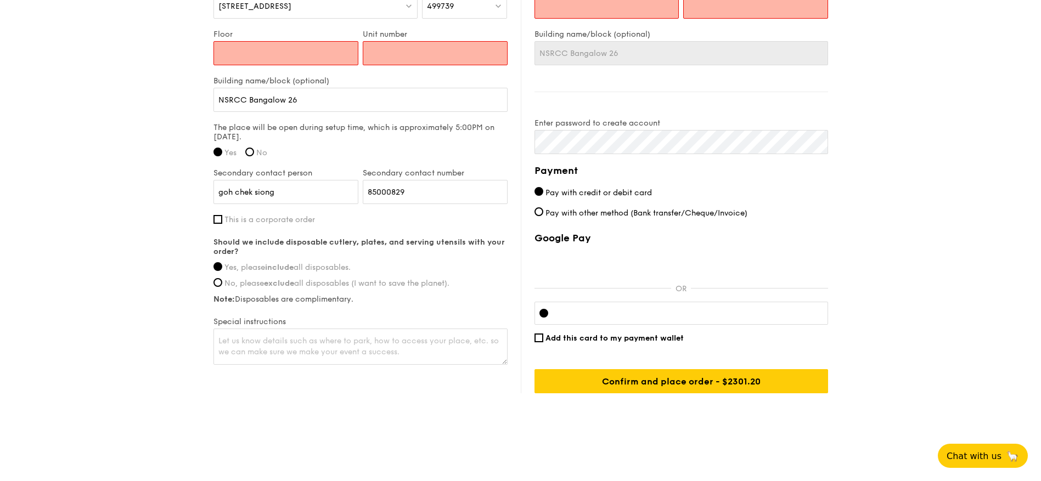
type input "1"
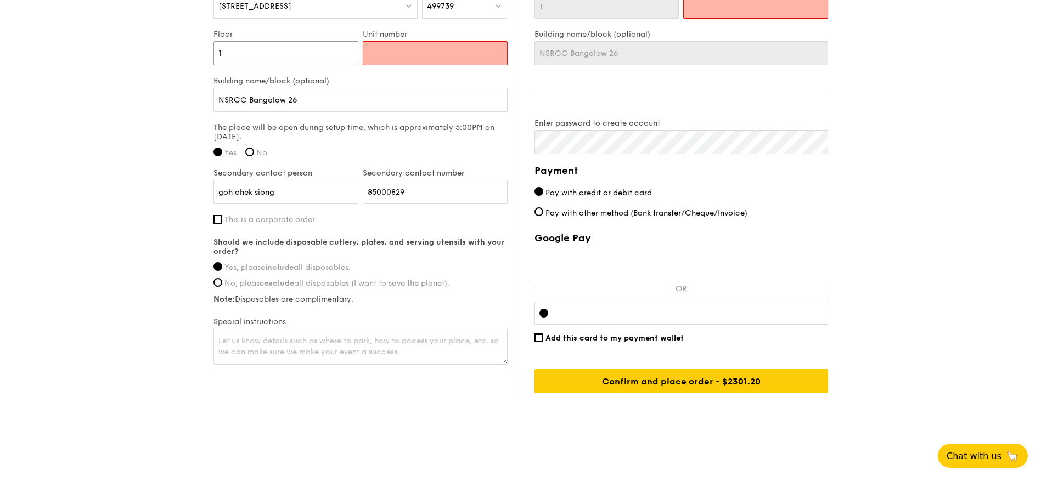
type input "1"
click at [430, 54] on input "Unit number" at bounding box center [435, 53] width 145 height 24
type input "2"
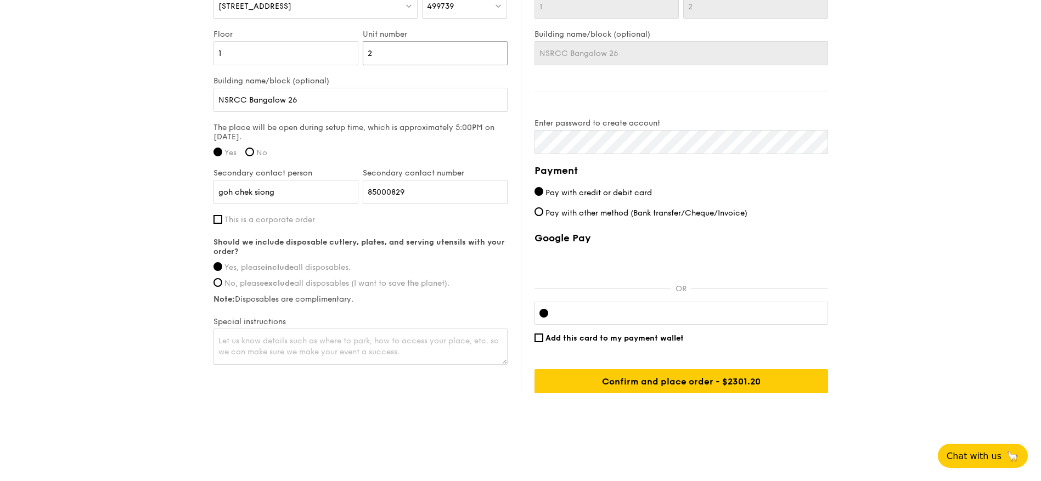
type input "26"
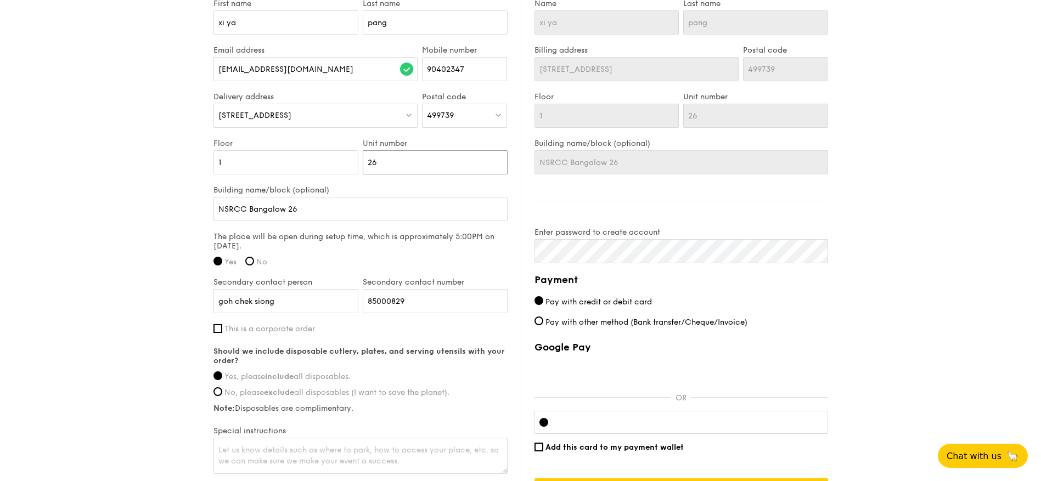
scroll to position [682, 0]
type input "26"
click at [307, 160] on input "1" at bounding box center [285, 163] width 145 height 24
drag, startPoint x: 314, startPoint y: 162, endPoint x: 307, endPoint y: 162, distance: 6.6
click at [307, 162] on input "1" at bounding box center [285, 163] width 145 height 24
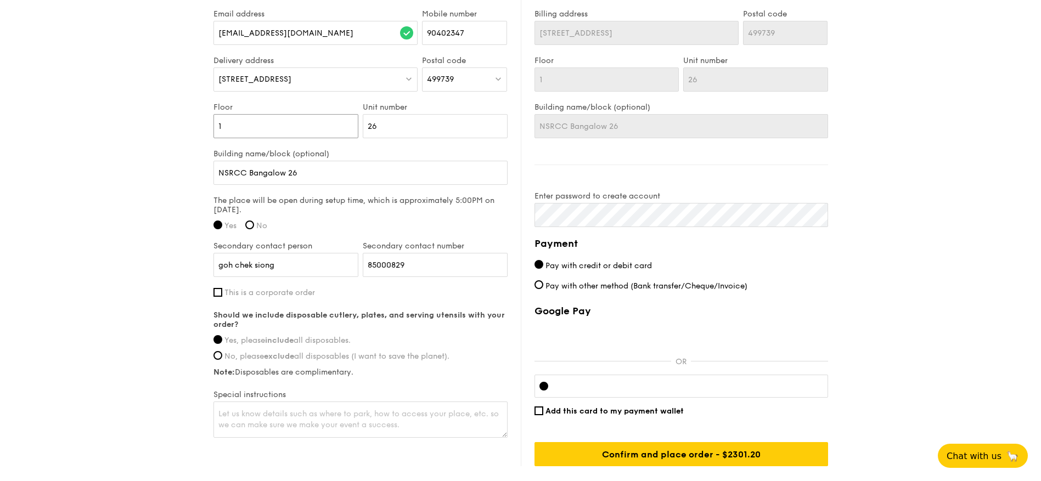
scroll to position [737, 0]
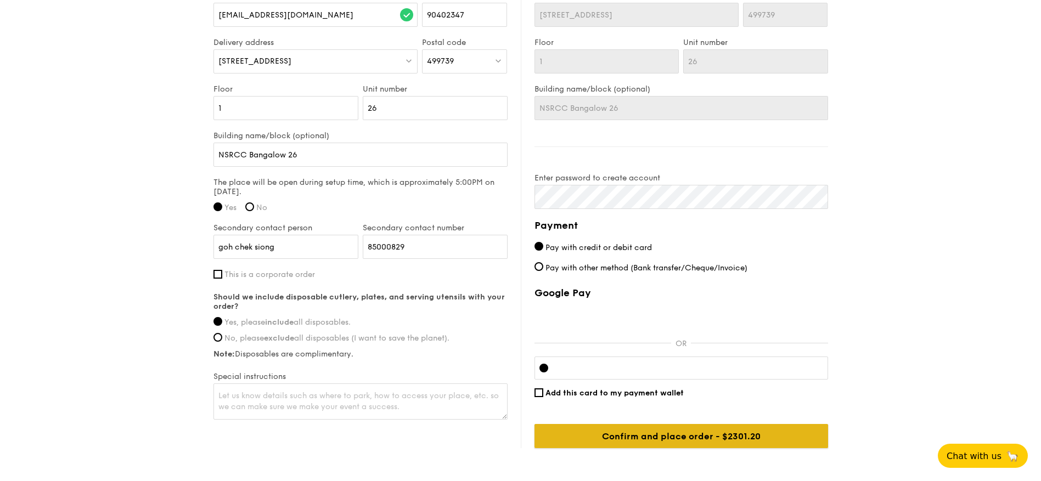
click at [674, 434] on input "Confirm and place order - $2376.20" at bounding box center [680, 436] width 293 height 24
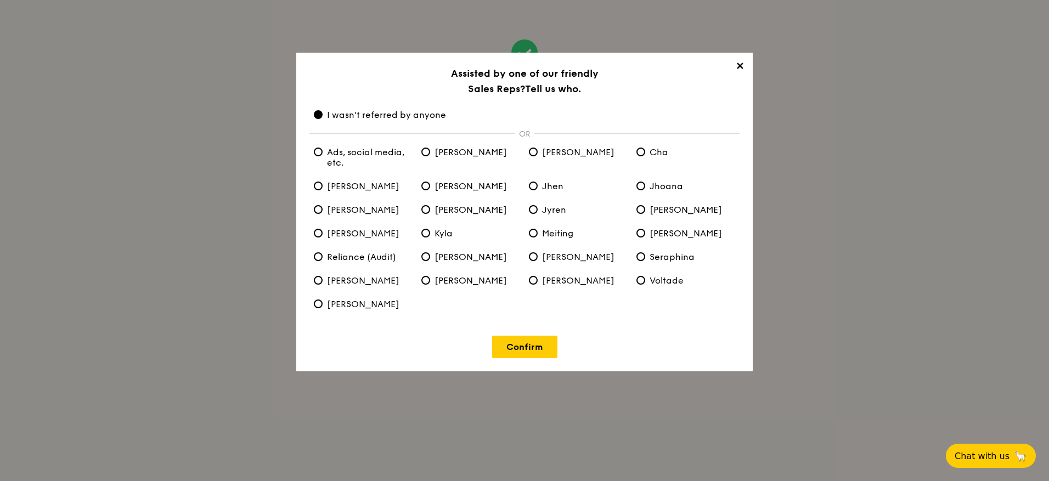
click at [360, 160] on span "Ads, social media, etc." at bounding box center [363, 157] width 99 height 21
click at [323, 156] on etc\ "Ads, social media, etc." at bounding box center [318, 152] width 9 height 9
radio etc\ "true"
click at [366, 116] on span "I wasn't referred by anyone" at bounding box center [380, 115] width 132 height 10
click at [323, 116] on anyone "I wasn't referred by anyone" at bounding box center [318, 114] width 9 height 9
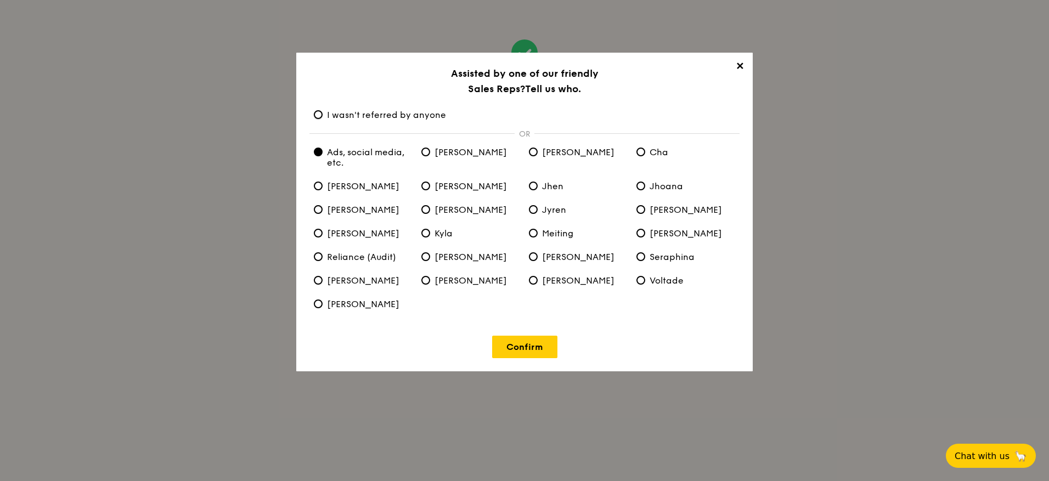
radio anyone "true"
radio etc\ "false"
click at [522, 346] on link "Confirm" at bounding box center [524, 347] width 65 height 22
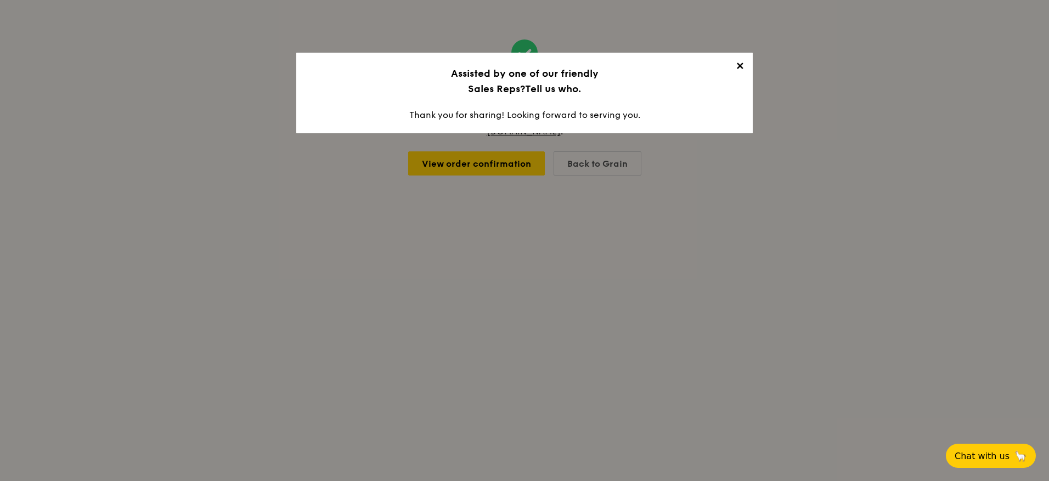
click at [541, 109] on div "✕ Assisted by one of our friendly Sales Reps? Tell us who. Thank you for sharin…" at bounding box center [524, 93] width 456 height 81
click at [736, 68] on span "✕" at bounding box center [739, 67] width 15 height 15
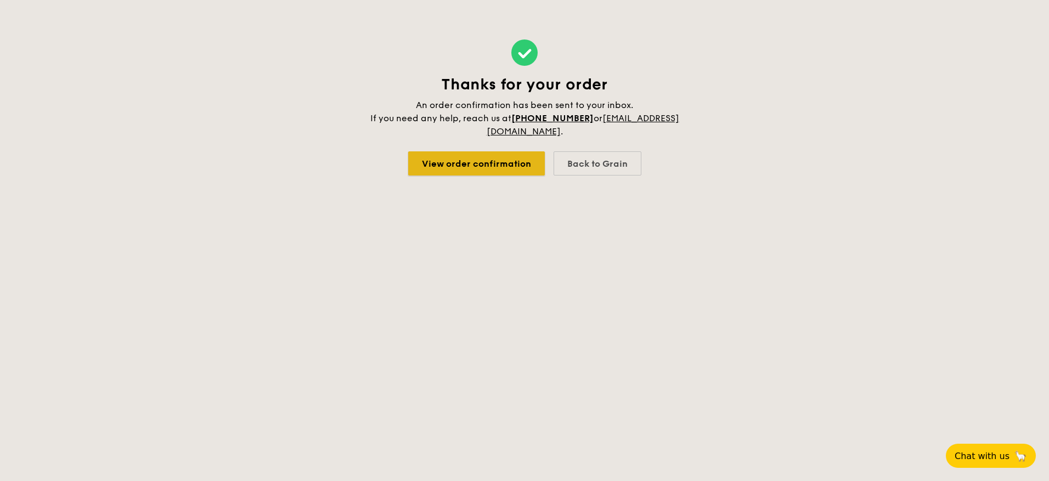
click at [518, 163] on link "View order confirmation" at bounding box center [476, 163] width 137 height 24
click at [612, 155] on div "Back to Grain" at bounding box center [597, 163] width 88 height 24
select select
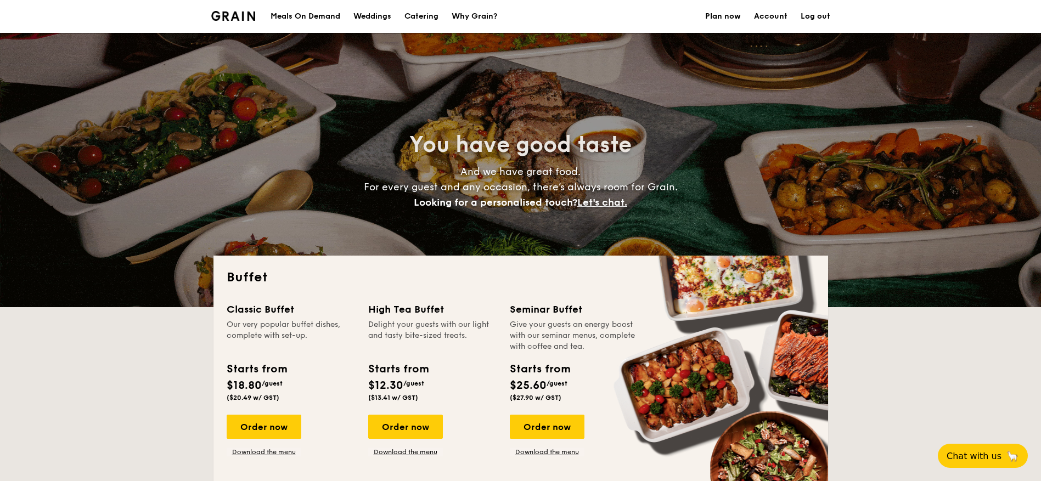
click at [769, 15] on link "Account" at bounding box center [770, 16] width 33 height 33
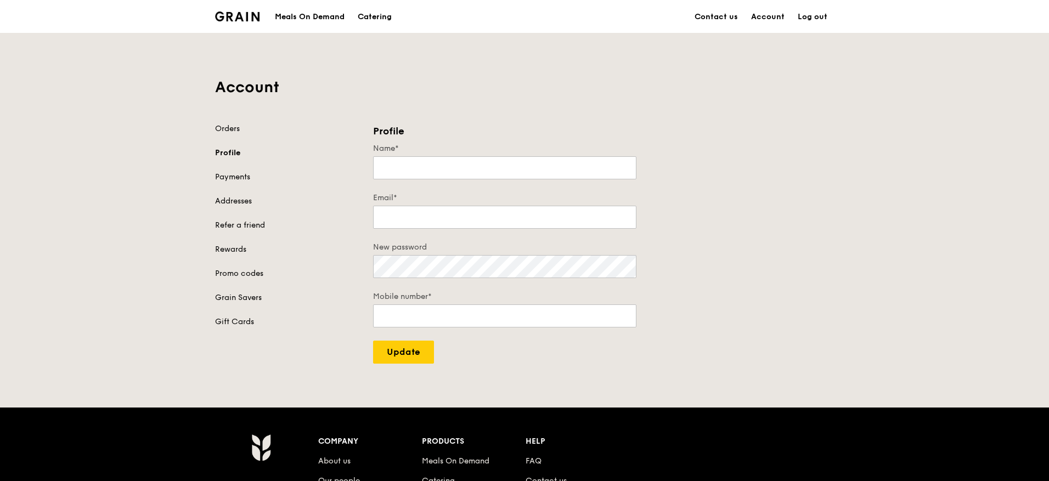
type input "xi ya"
type input "[EMAIL_ADDRESS][DOMAIN_NAME]"
type input "90402347"
click at [728, 14] on link "Contact us" at bounding box center [715, 17] width 57 height 33
